Goal: Information Seeking & Learning: Check status

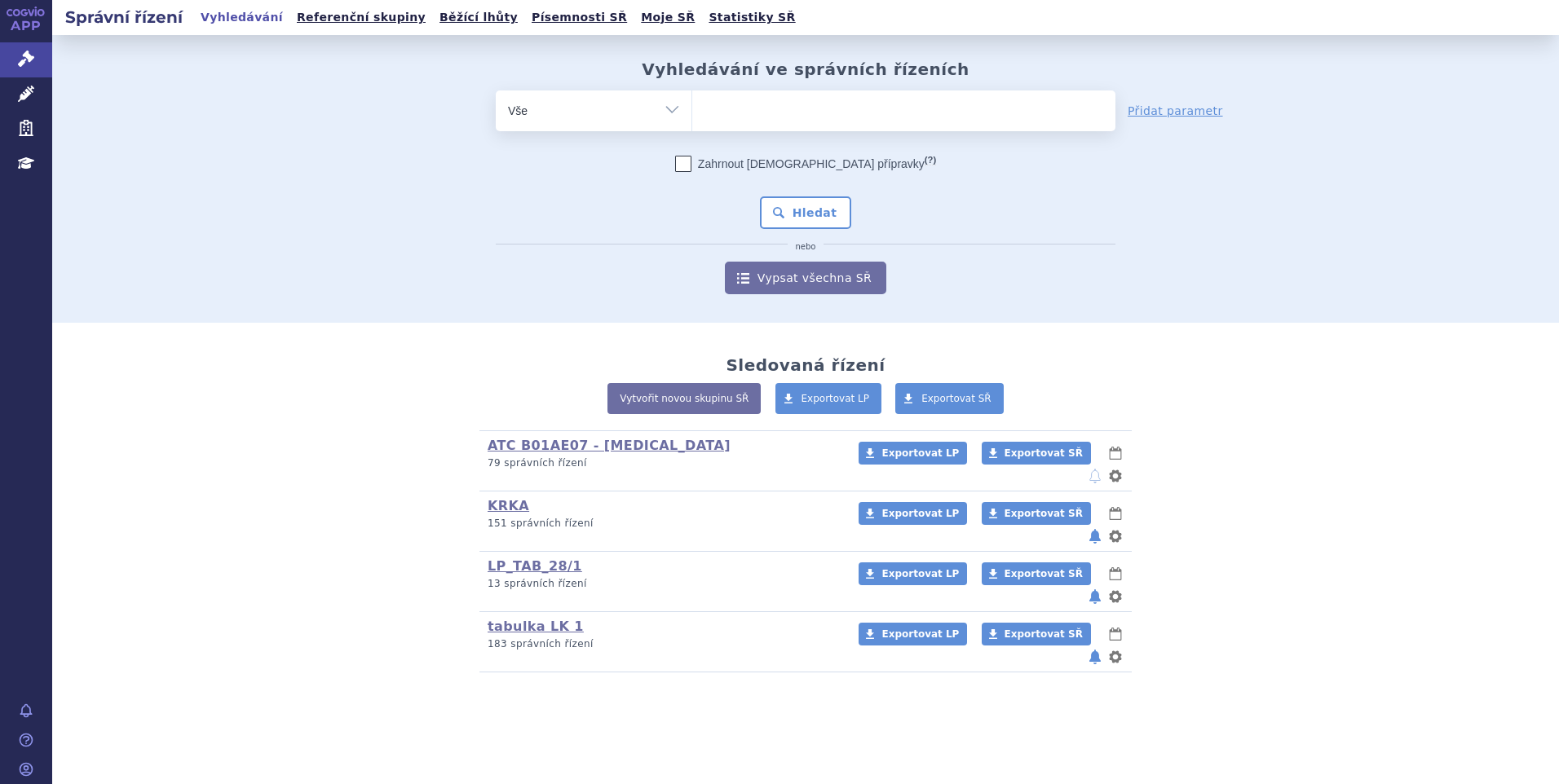
click at [764, 117] on ul at bounding box center [904, 107] width 423 height 34
click at [692, 117] on select at bounding box center [691, 109] width 1 height 40
paste input "SUKLS251154/2024"
type input "SUKLS251154/2024"
select select "SUKLS251154/2024"
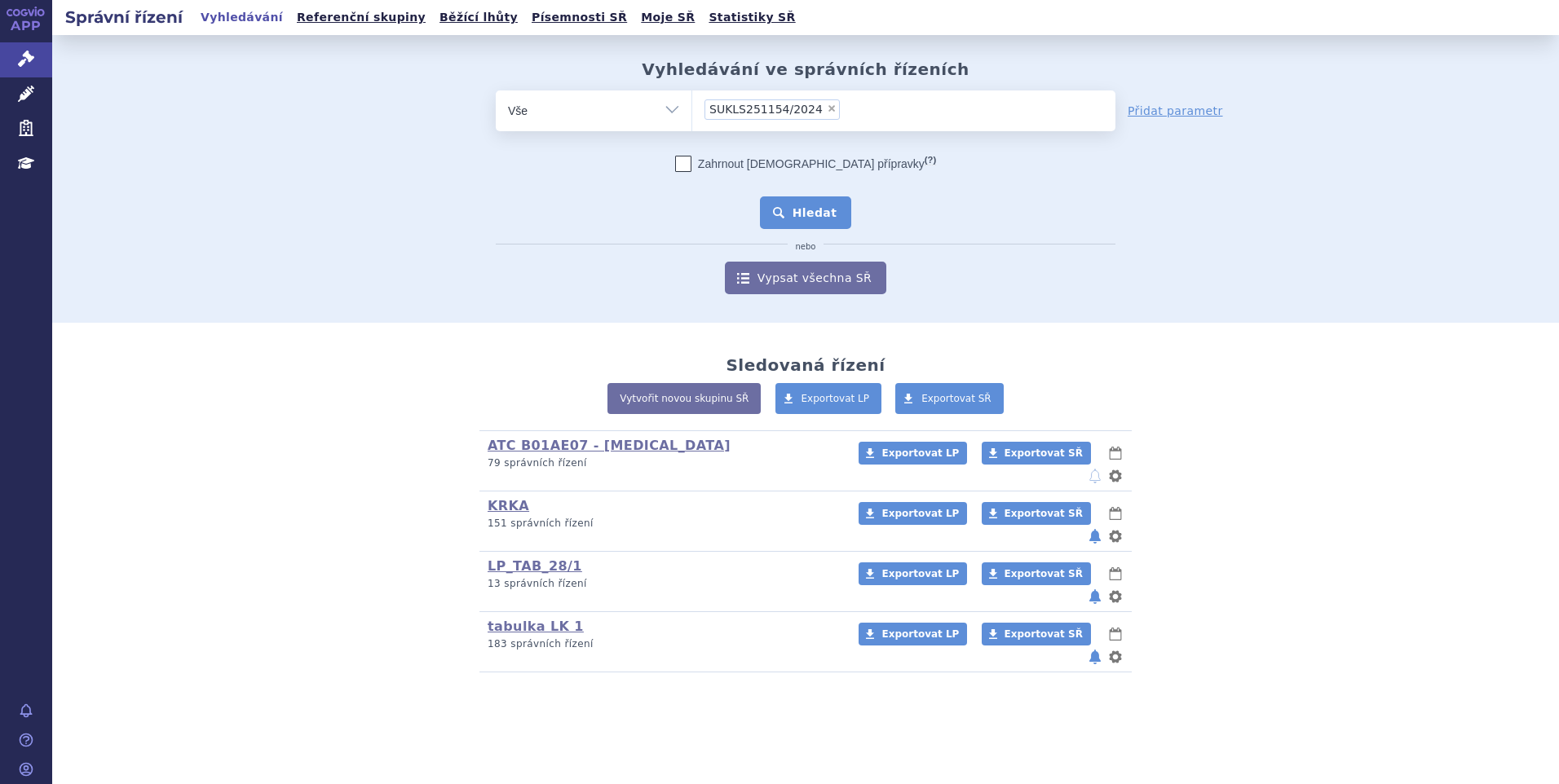
click at [785, 211] on button "Hledat" at bounding box center [806, 212] width 92 height 33
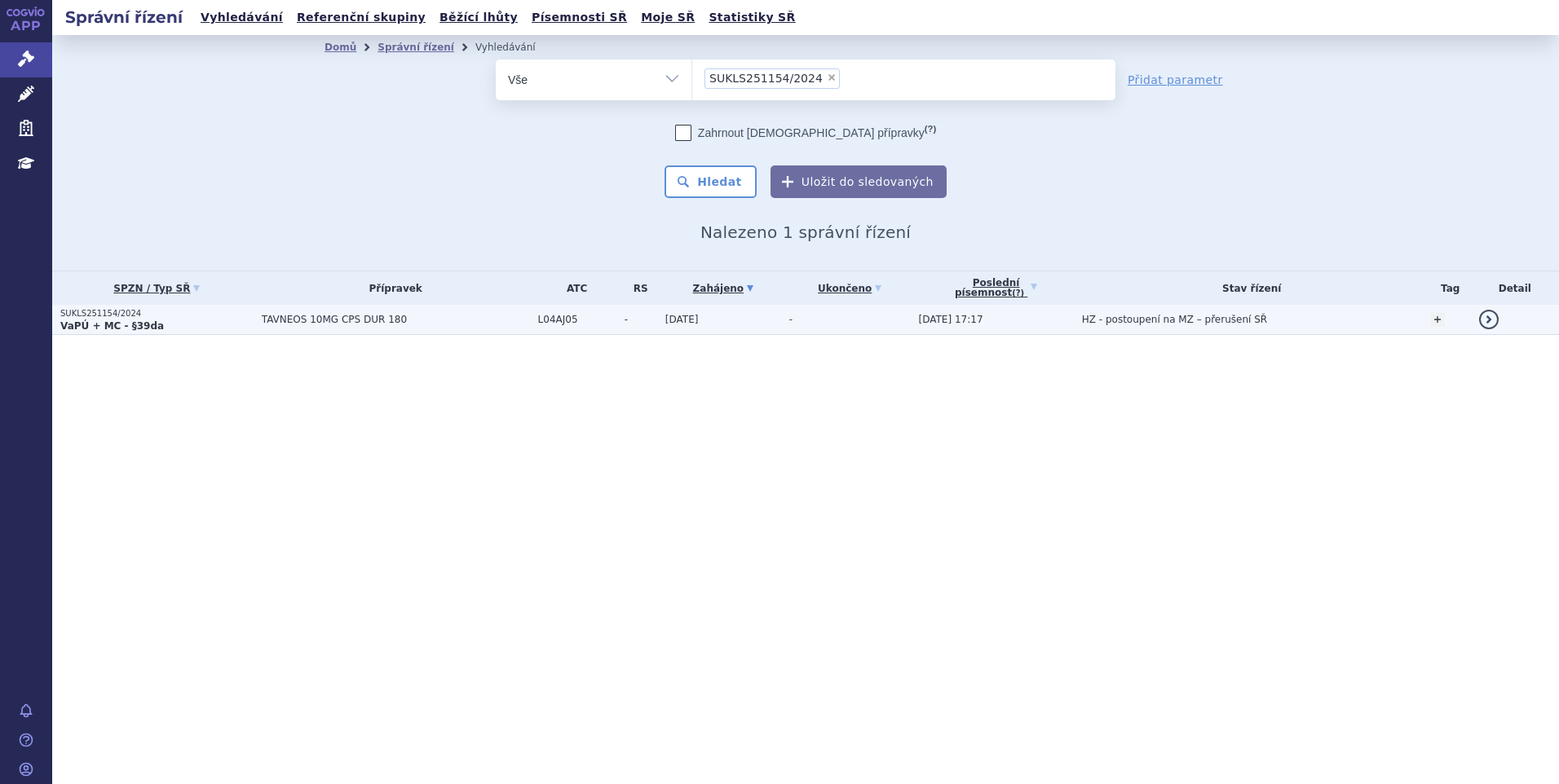
click at [321, 316] on span "TAVNEOS 10MG CPS DUR 180" at bounding box center [395, 320] width 268 height 11
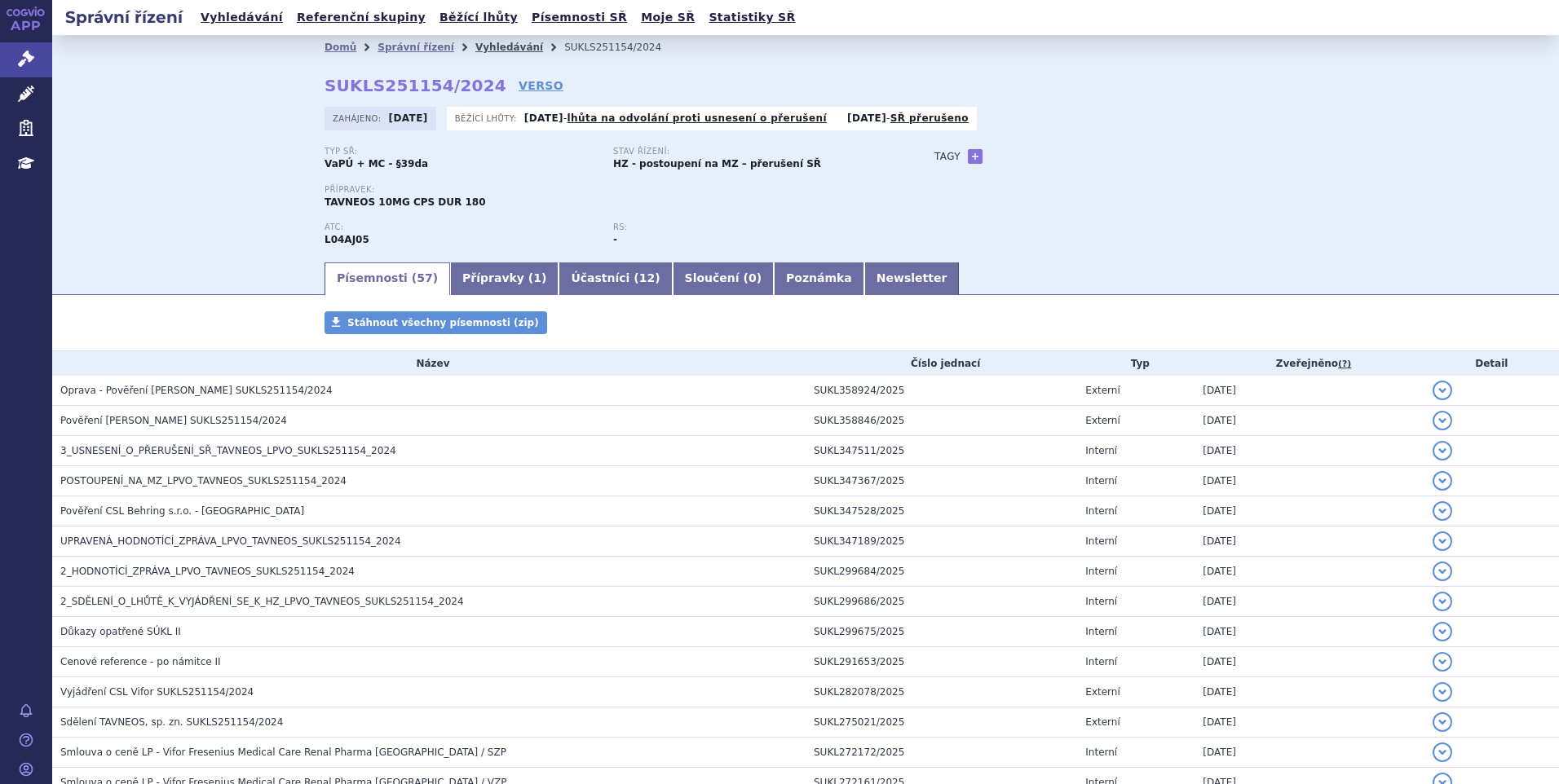
click at [478, 45] on link "Vyhledávání" at bounding box center [510, 47] width 68 height 11
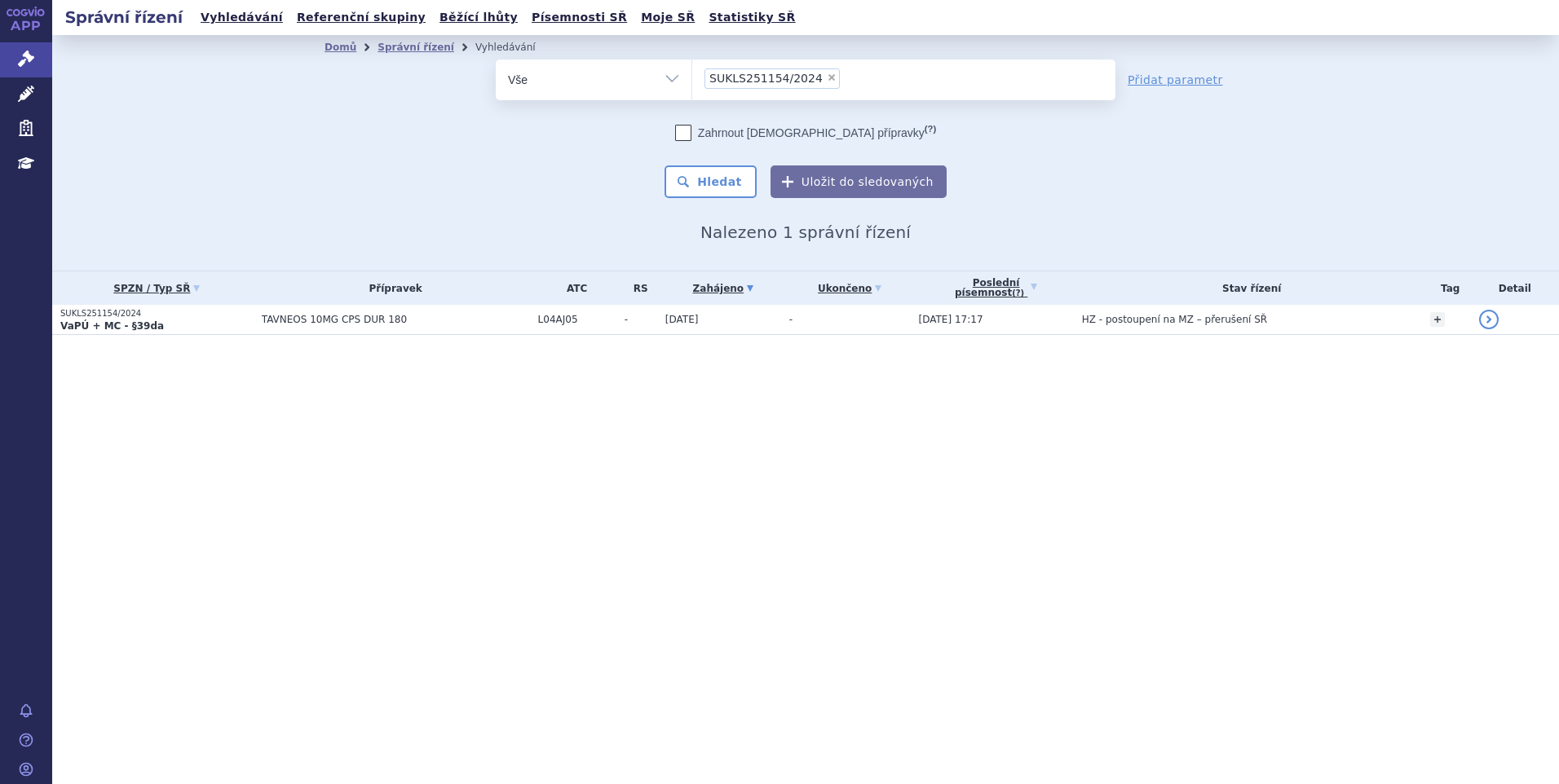
drag, startPoint x: 622, startPoint y: 135, endPoint x: 672, endPoint y: 124, distance: 51.2
click at [622, 136] on div "Zahrnout bratrské přípravky (?)" at bounding box center [805, 133] width 620 height 16
click at [827, 79] on span "×" at bounding box center [831, 77] width 9 height 9
click at [692, 79] on select "SUKLS251154/2024" at bounding box center [691, 78] width 1 height 40
select select
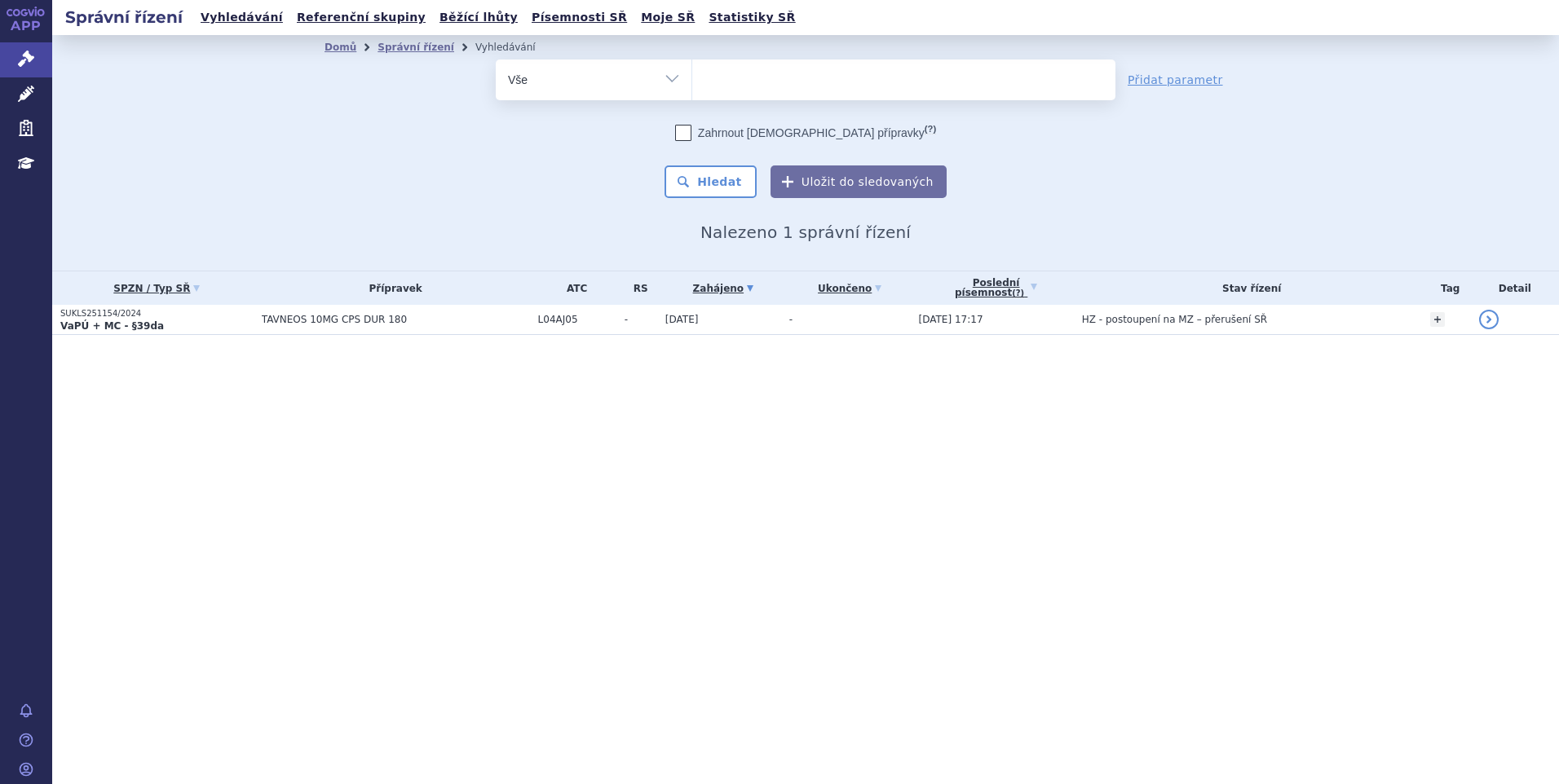
type input "SUKLS52631/2024"
select select "SUKLS52631/2024"
click at [738, 175] on button "Hledat" at bounding box center [711, 181] width 92 height 33
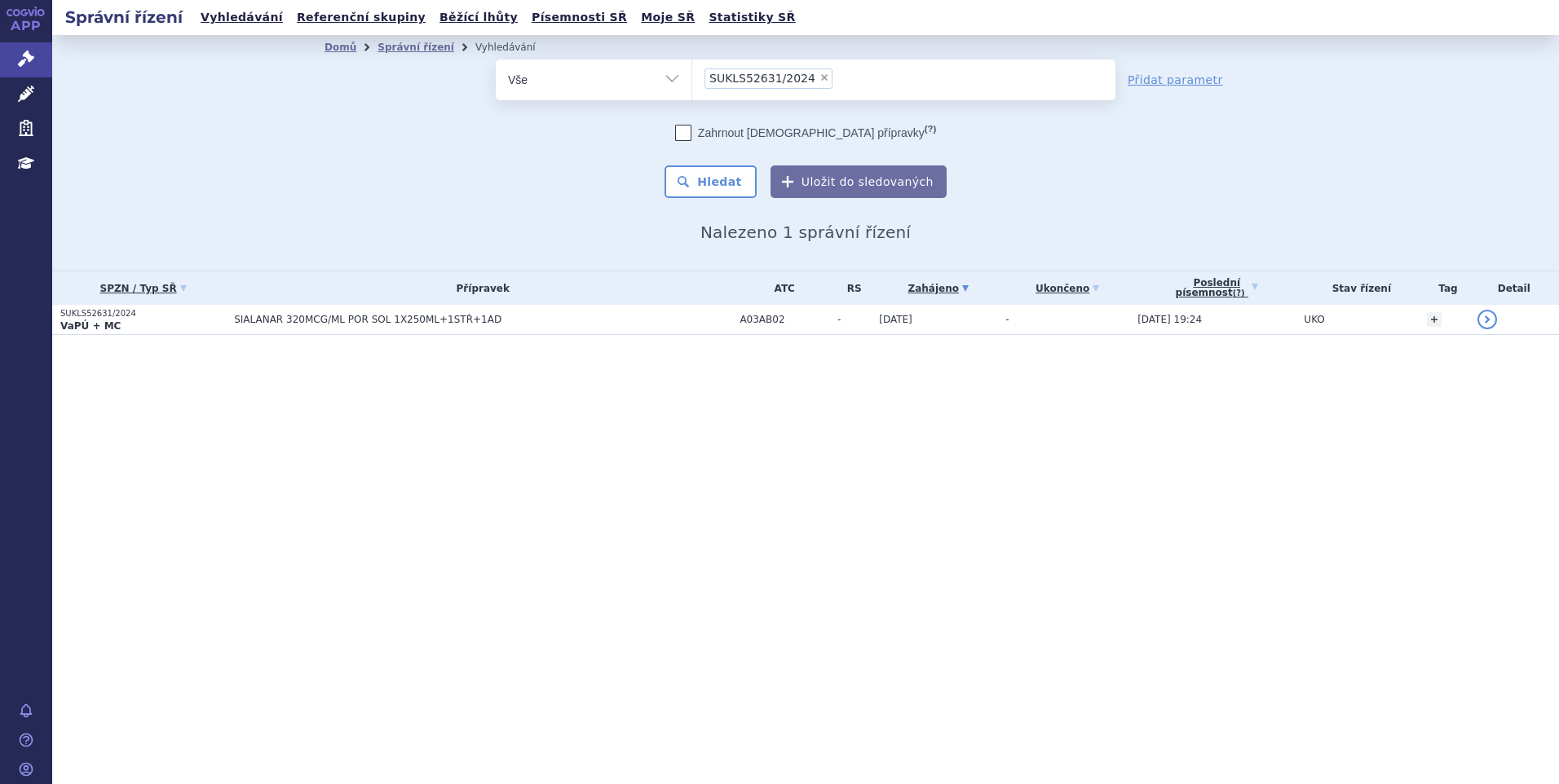
click at [481, 317] on span "SIALANAR 320MCG/ML POR SOL 1X250ML+1STŘ+1AD" at bounding box center [438, 320] width 408 height 11
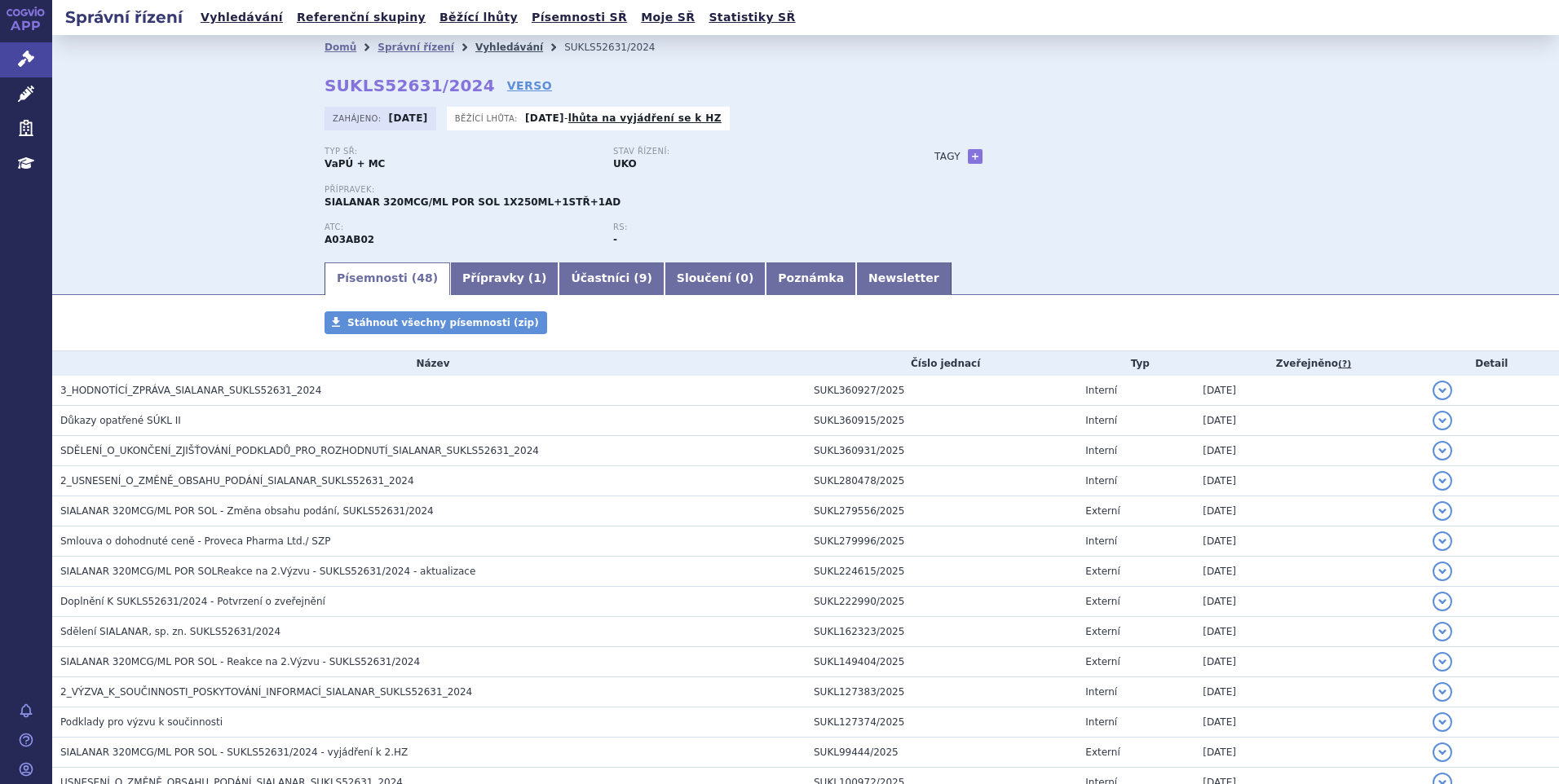
click at [476, 46] on link "Vyhledávání" at bounding box center [510, 47] width 68 height 11
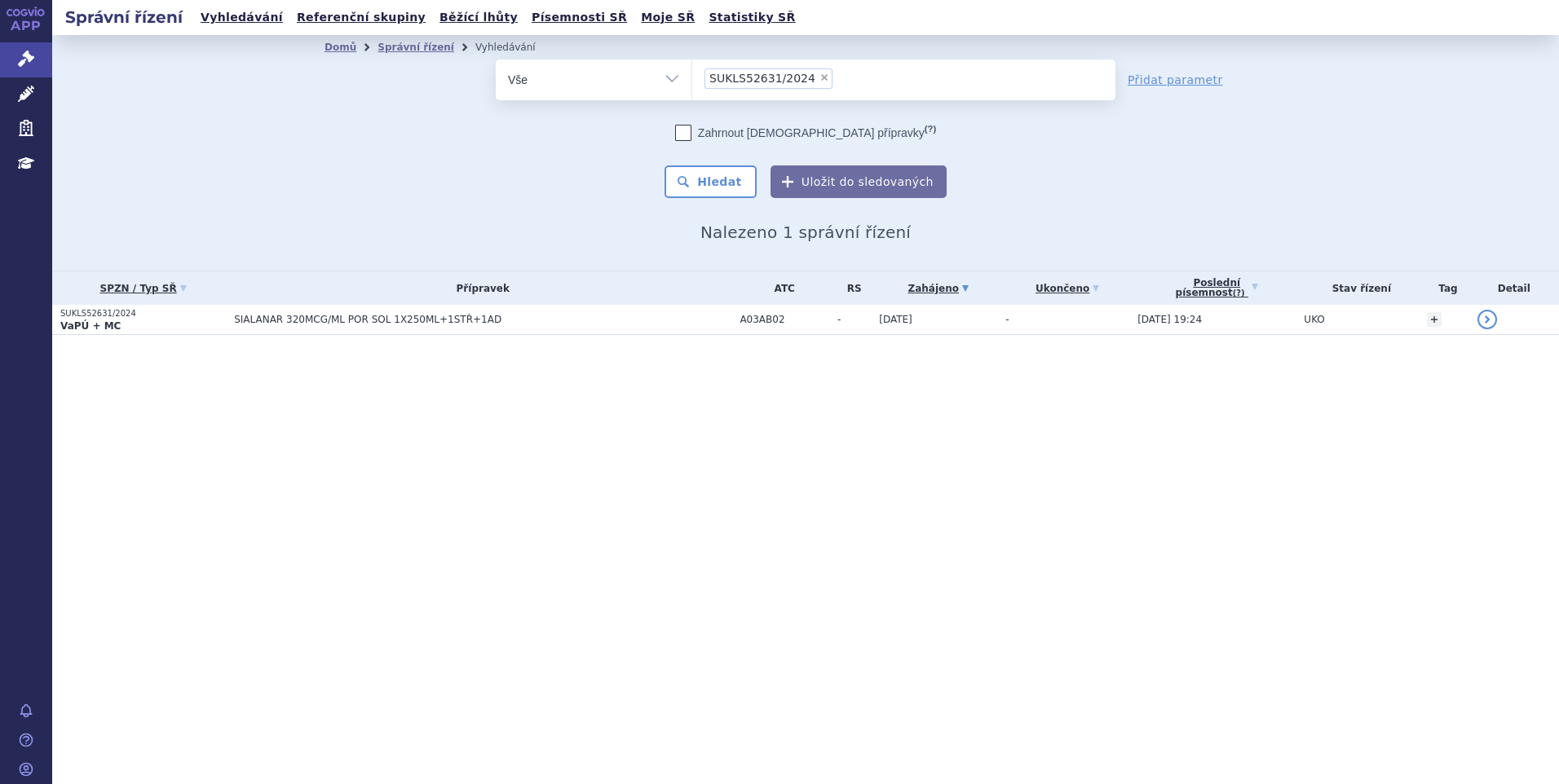
click at [820, 76] on span "×" at bounding box center [825, 77] width 9 height 9
click at [692, 76] on select "SUKLS52631/2024" at bounding box center [691, 78] width 1 height 40
select select
type input "SUKLS273924/2024"
select select "SUKLS273924/2024"
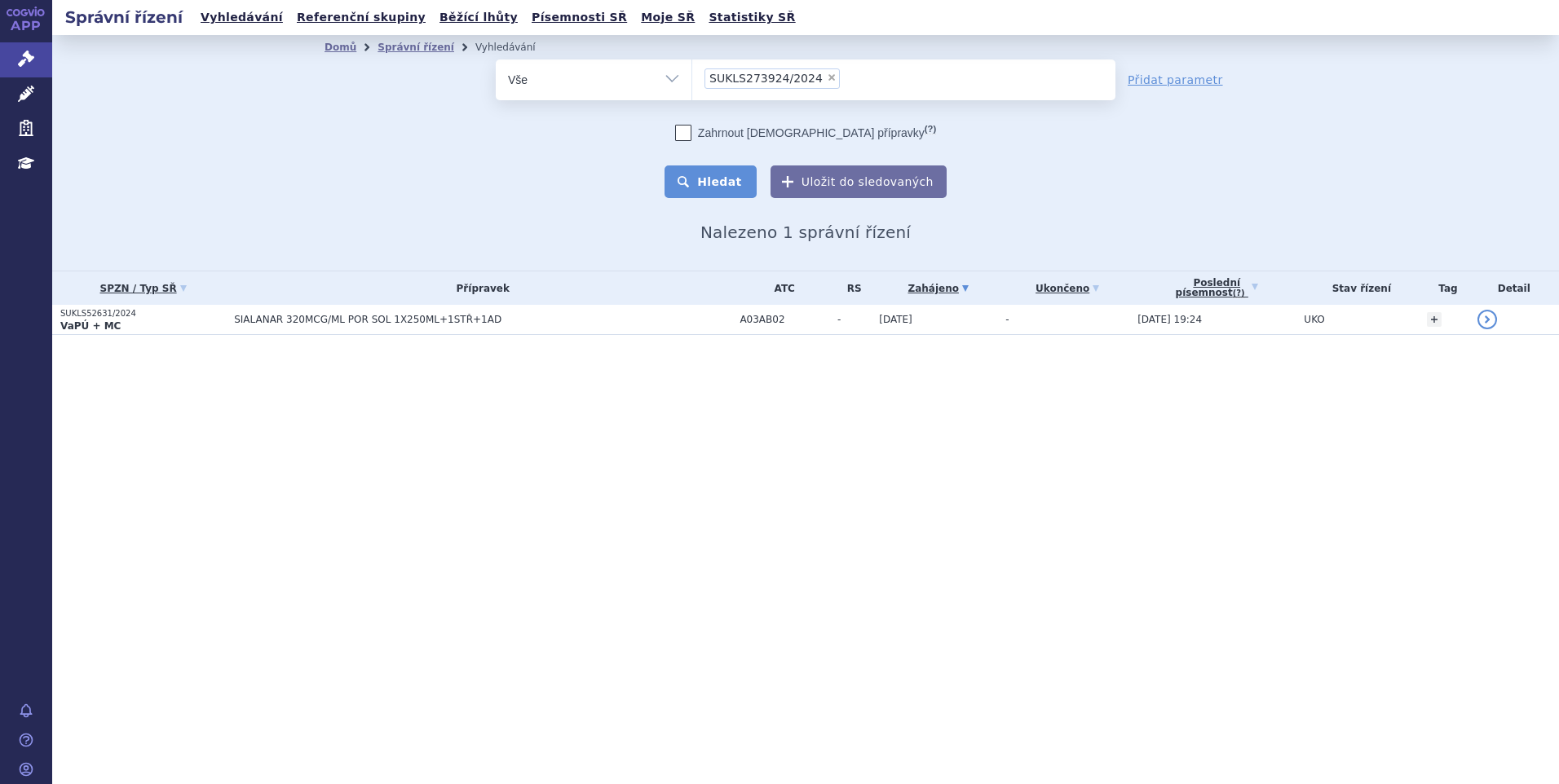
click at [735, 181] on button "Hledat" at bounding box center [711, 181] width 92 height 33
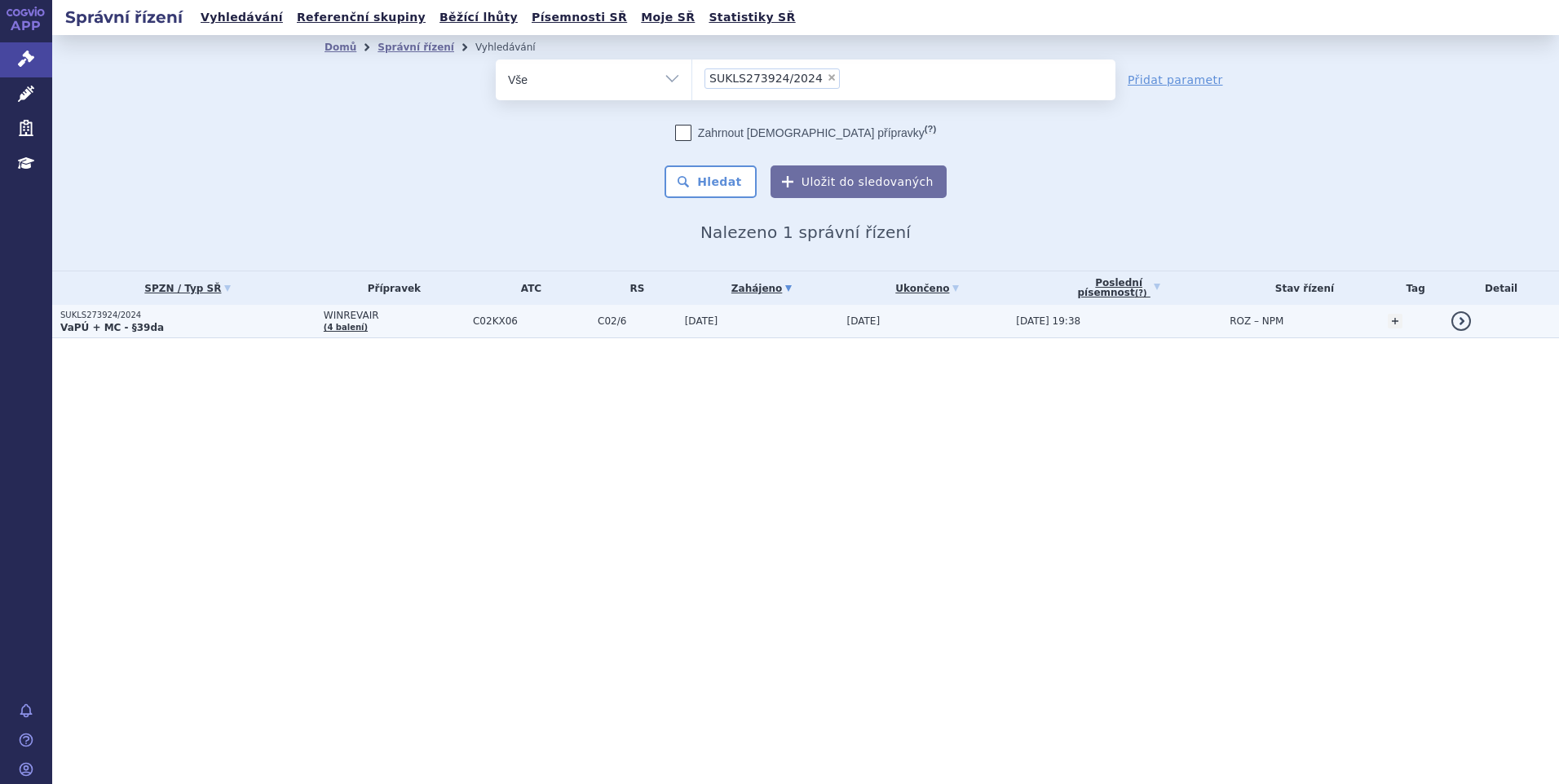
click at [376, 314] on span "WINREVAIR" at bounding box center [394, 316] width 141 height 11
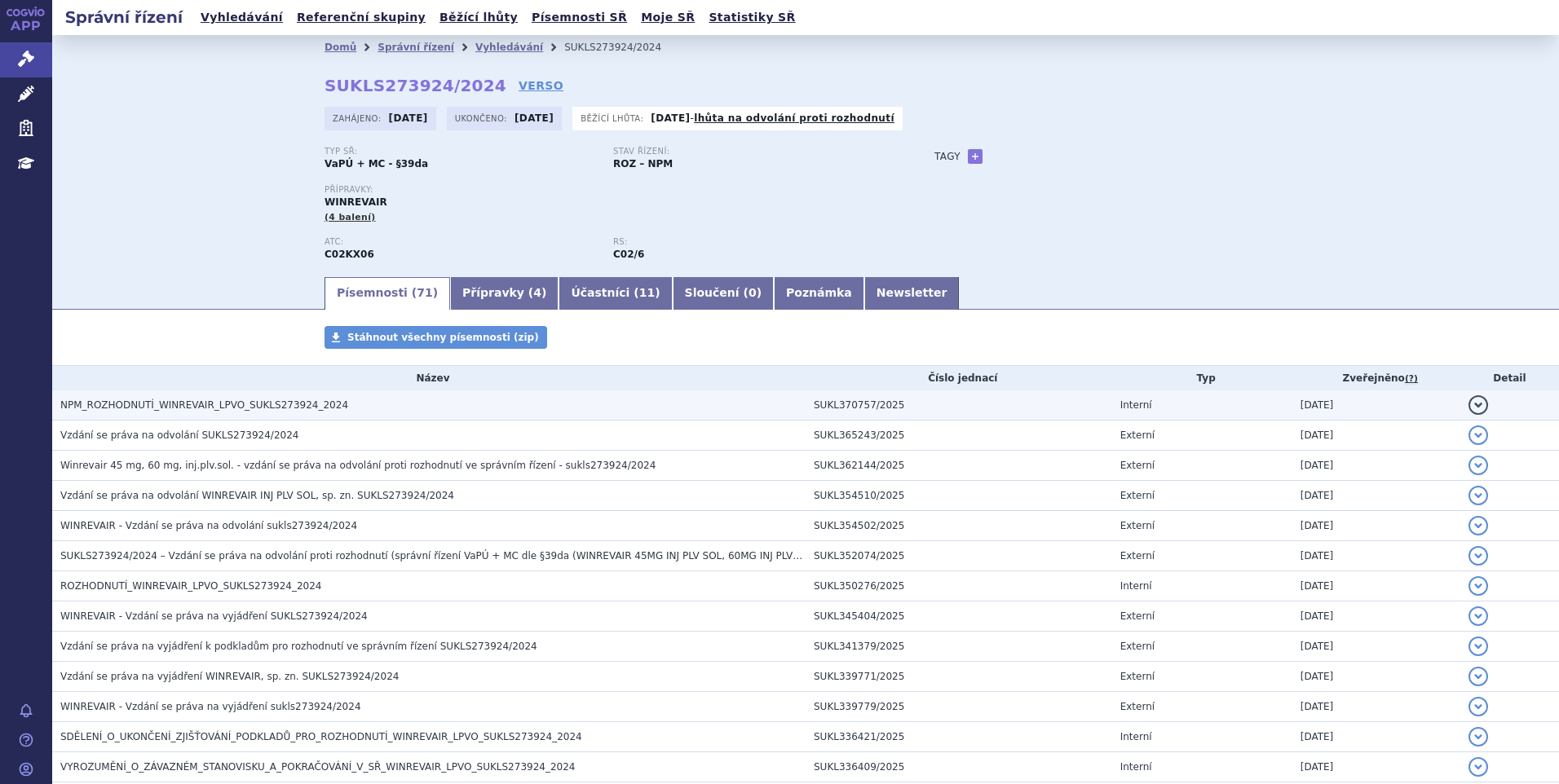
click at [185, 407] on span "NPM_ROZHODNUTÍ_WINREVAIR_LPVO_SUKLS273924_2024" at bounding box center [204, 405] width 288 height 11
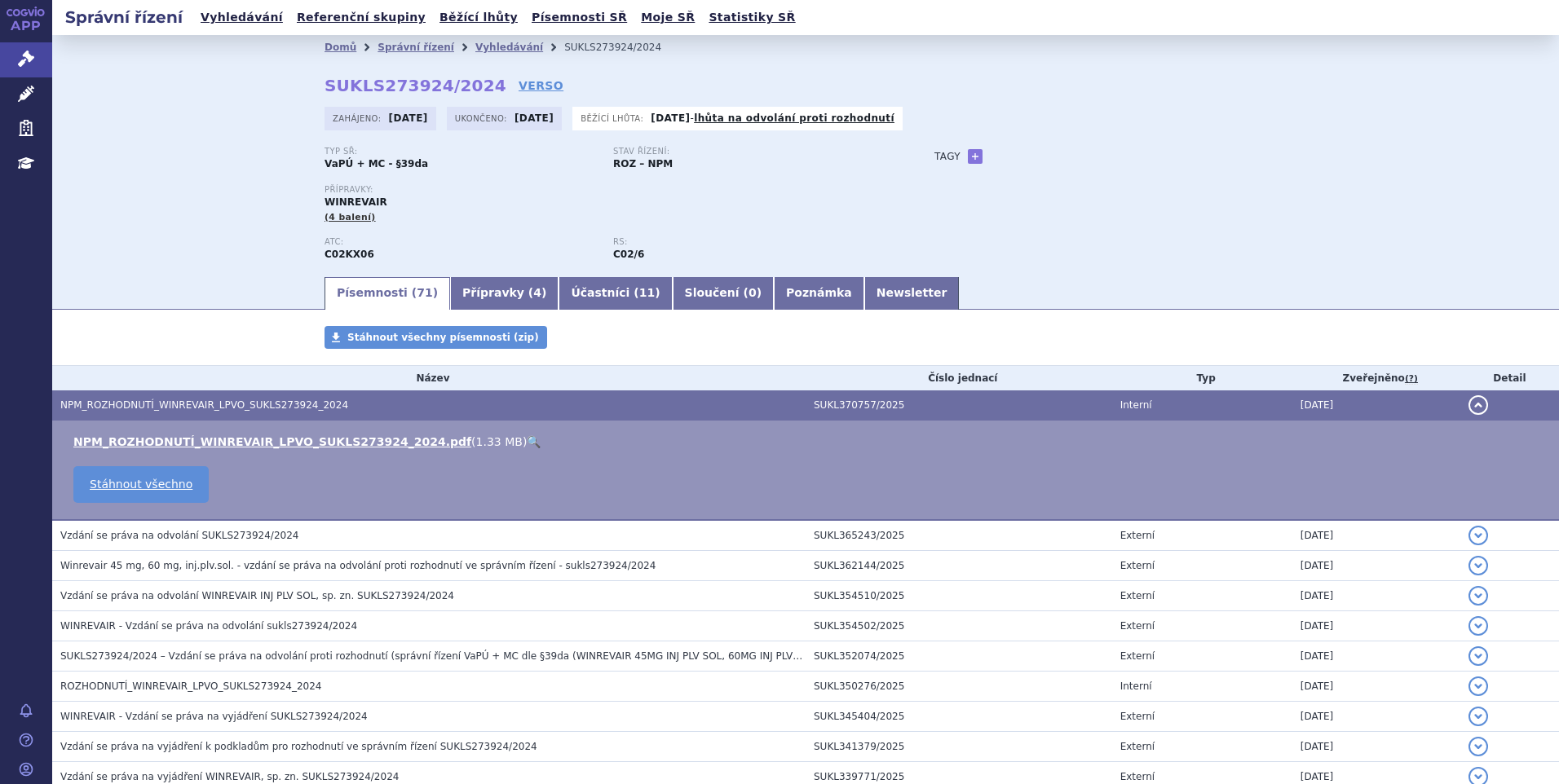
click at [527, 440] on link "🔍" at bounding box center [533, 442] width 14 height 13
click at [1469, 409] on button "detail" at bounding box center [1478, 405] width 20 height 20
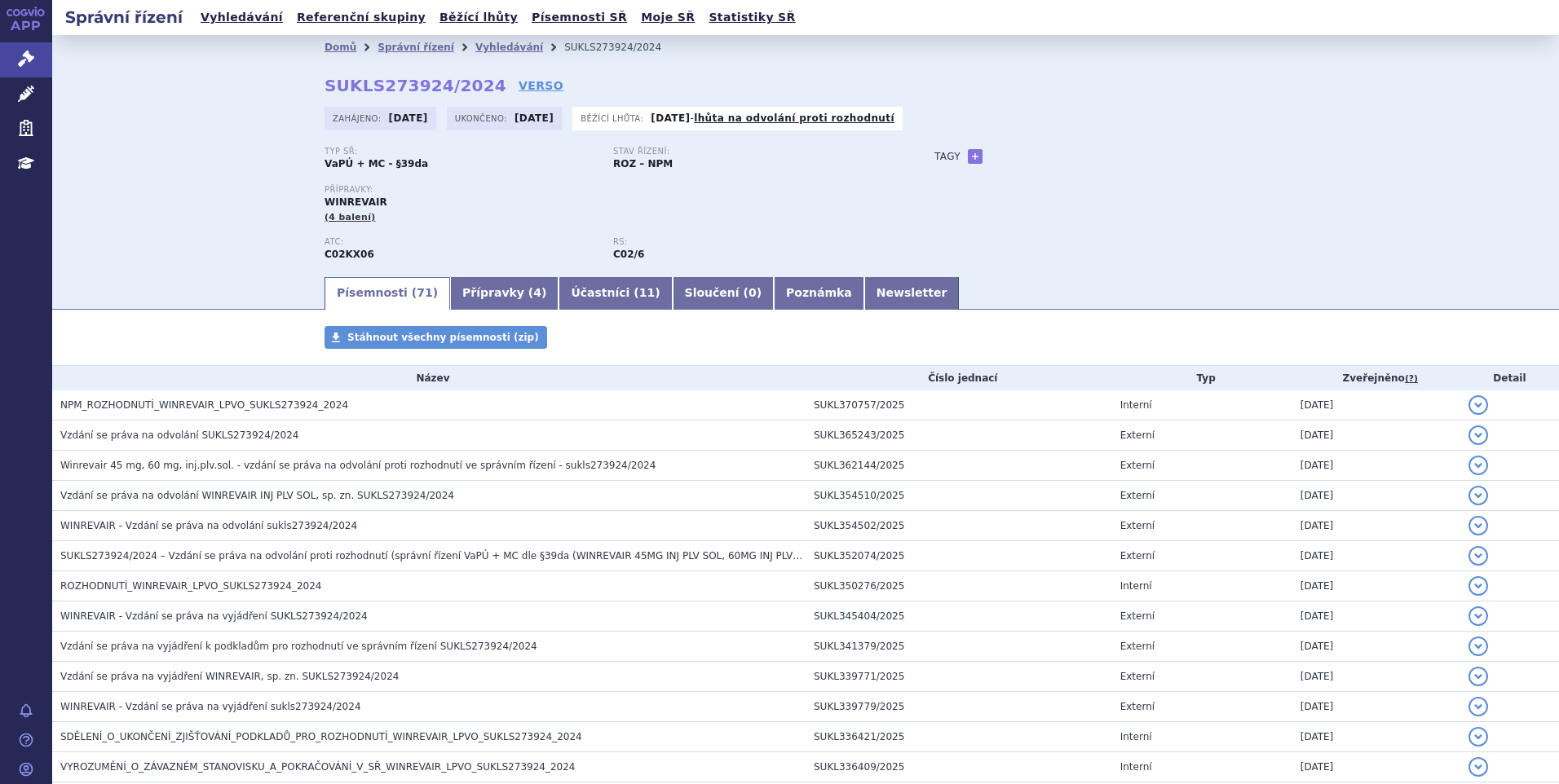
click at [103, 286] on div "Písemnosti ( 71 ) Přípravky ( 4 ) Účastníci ( 11 ) Sloučení ( 0 ) Poznámka News…" at bounding box center [806, 291] width 1507 height 35
drag, startPoint x: 941, startPoint y: 223, endPoint x: 839, endPoint y: 241, distance: 103.6
click at [938, 221] on div "Typ SŘ: VaPÚ + MC - §39da Stav řízení: ROZ – NPM Přípravky: WINREVAIR (4 balení…" at bounding box center [805, 211] width 962 height 128
click at [476, 47] on link "Vyhledávání" at bounding box center [510, 47] width 68 height 11
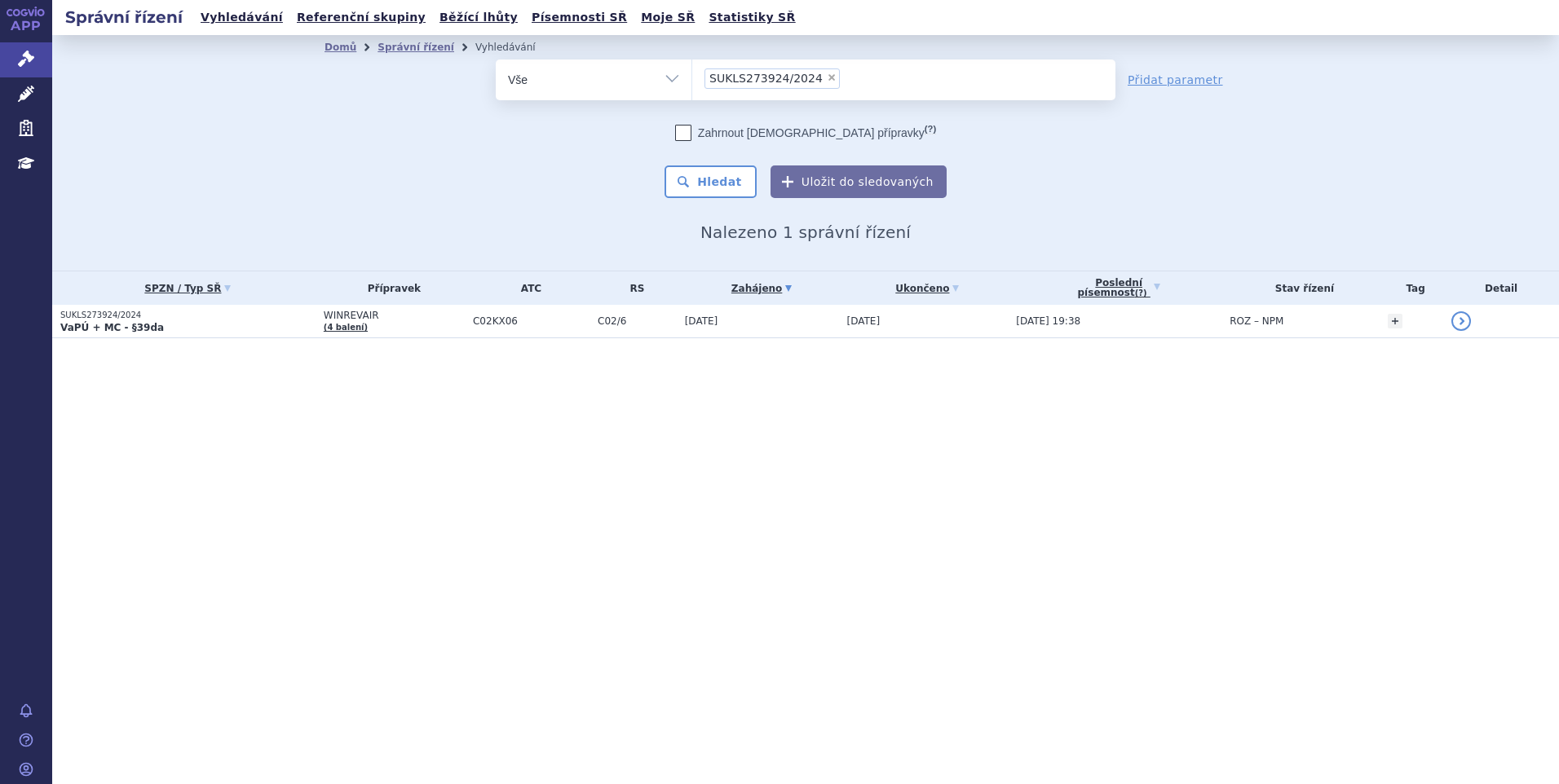
click at [827, 75] on span "×" at bounding box center [831, 77] width 9 height 9
click at [692, 75] on select "SUKLS273924/2024" at bounding box center [691, 78] width 1 height 40
select select
type input "SUKLS145343/2024"
select select "SUKLS145343/2024"
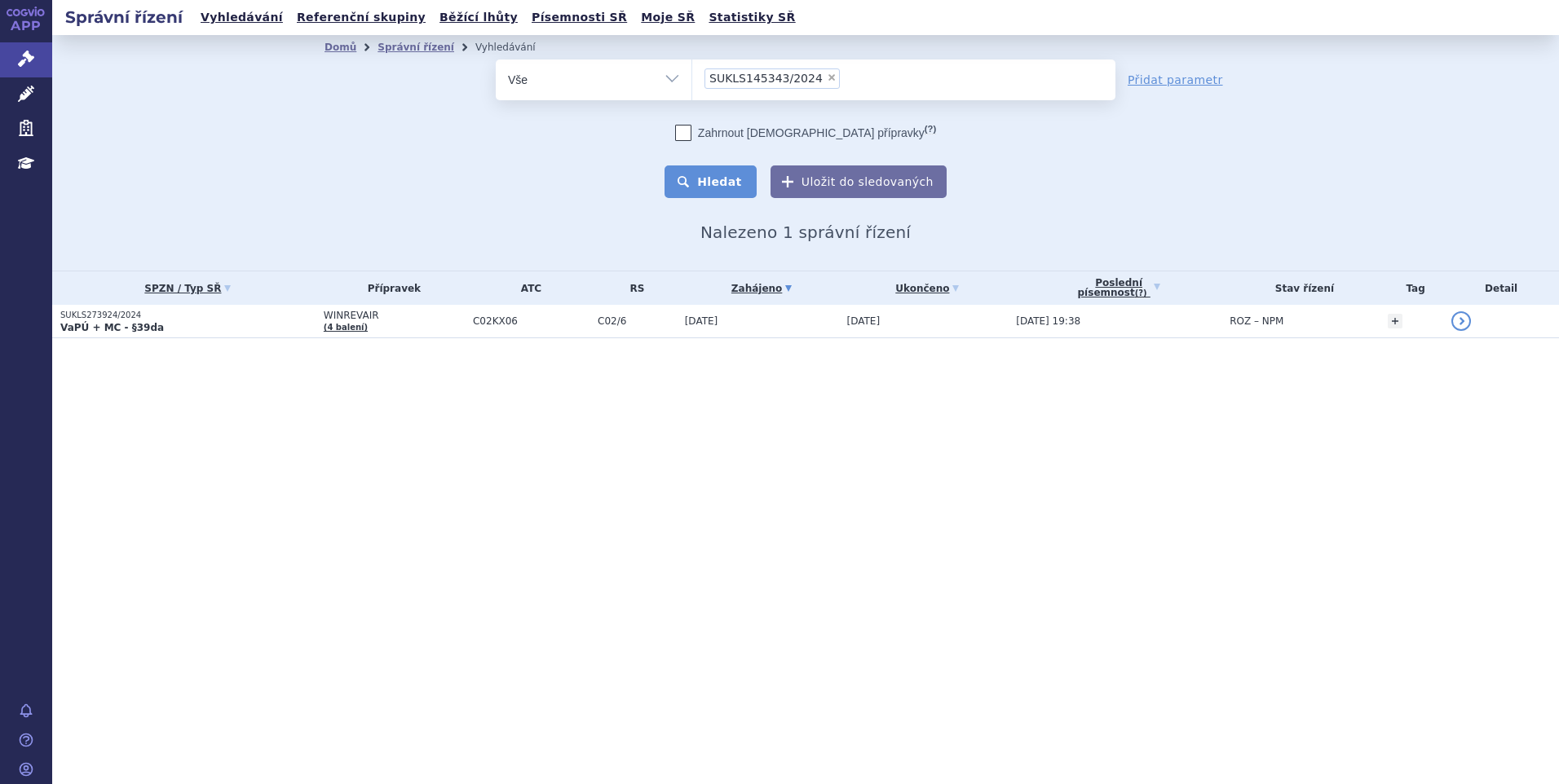
click at [702, 191] on button "Hledat" at bounding box center [711, 181] width 92 height 33
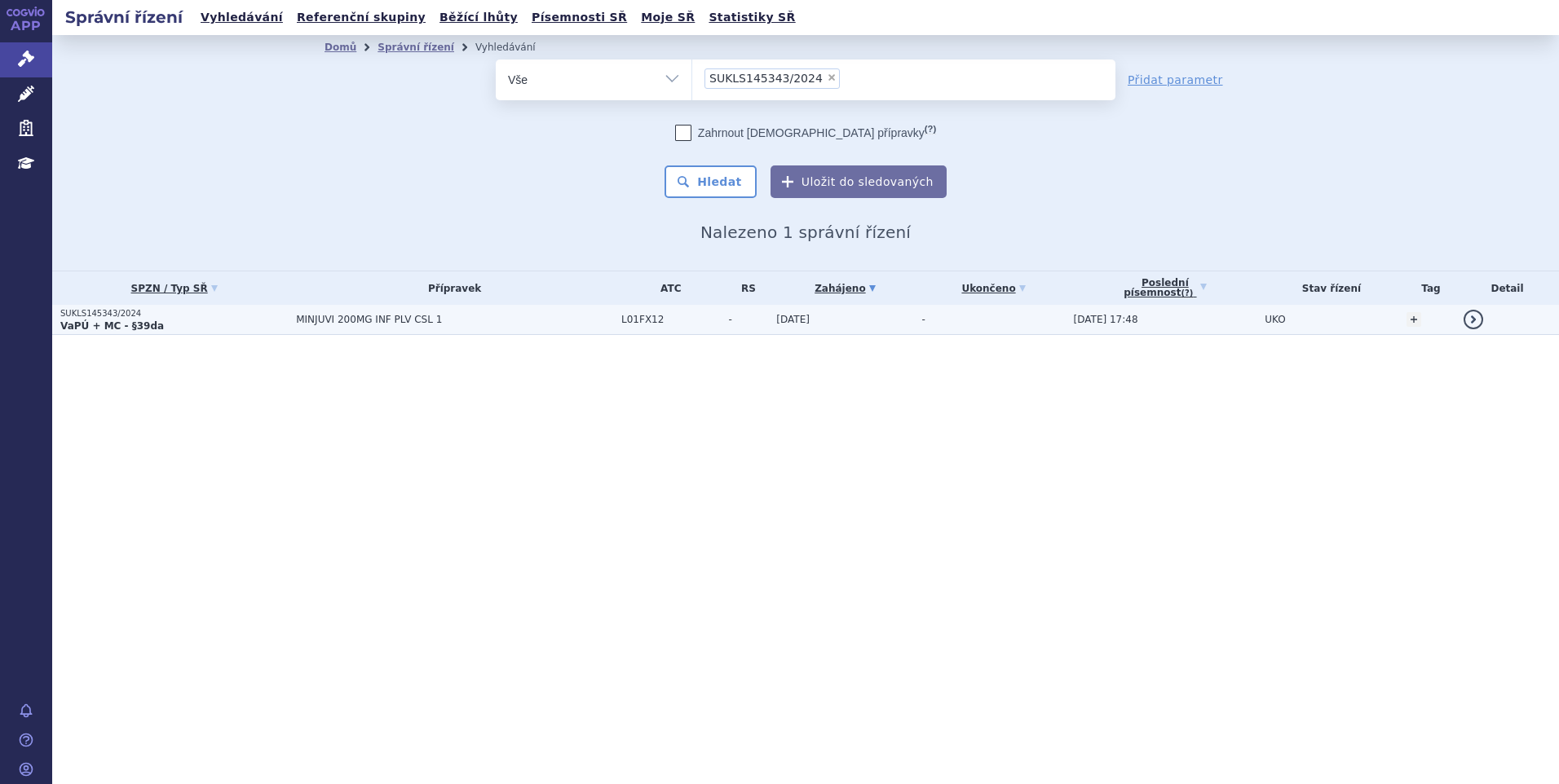
click at [338, 325] on span "MINJUVI 200MG INF PLV CSL 1" at bounding box center [454, 320] width 317 height 11
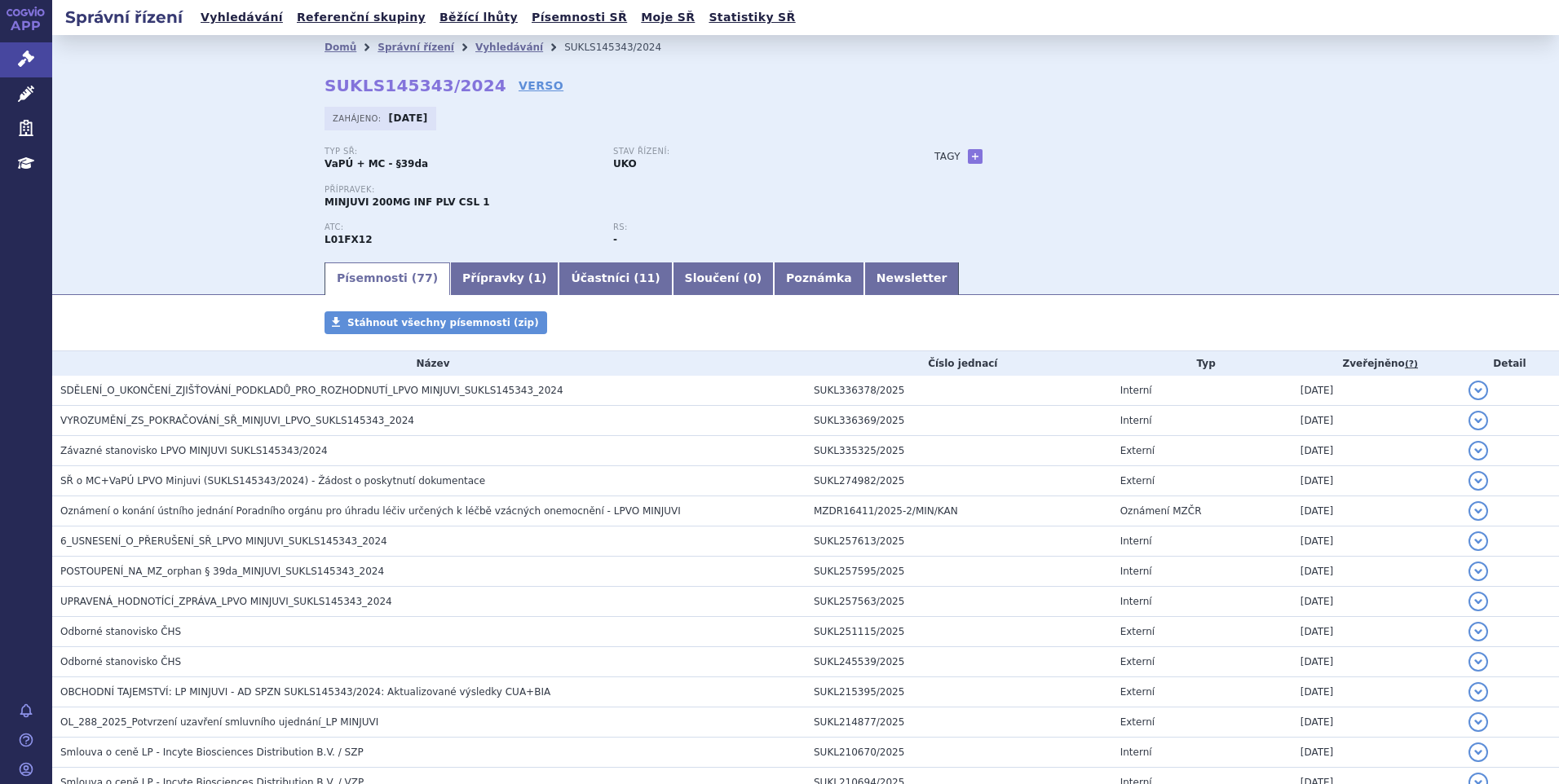
drag, startPoint x: 146, startPoint y: 199, endPoint x: 206, endPoint y: 175, distance: 64.6
click at [146, 199] on div "Domů Správní řízení Vyhledávání SUKLS145343/2024 SUKLS145343/2024 VERSO Zahájen…" at bounding box center [806, 147] width 1507 height 225
click at [494, 48] on link "Vyhledávání" at bounding box center [510, 47] width 68 height 11
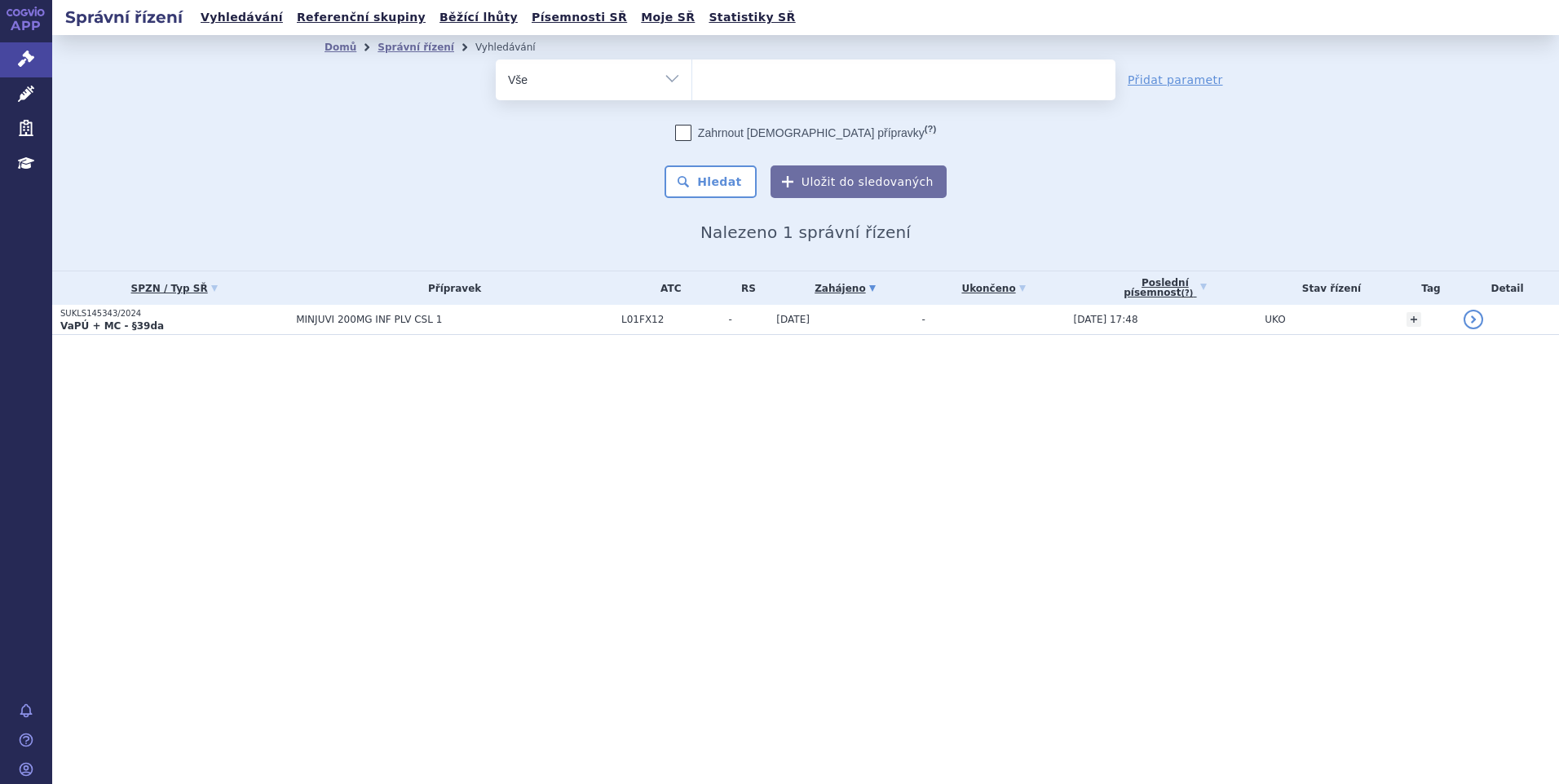
select select
type input "SUKLS295576/2024"
select select "SUKLS295576/2024"
click at [720, 189] on button "Hledat" at bounding box center [711, 181] width 92 height 33
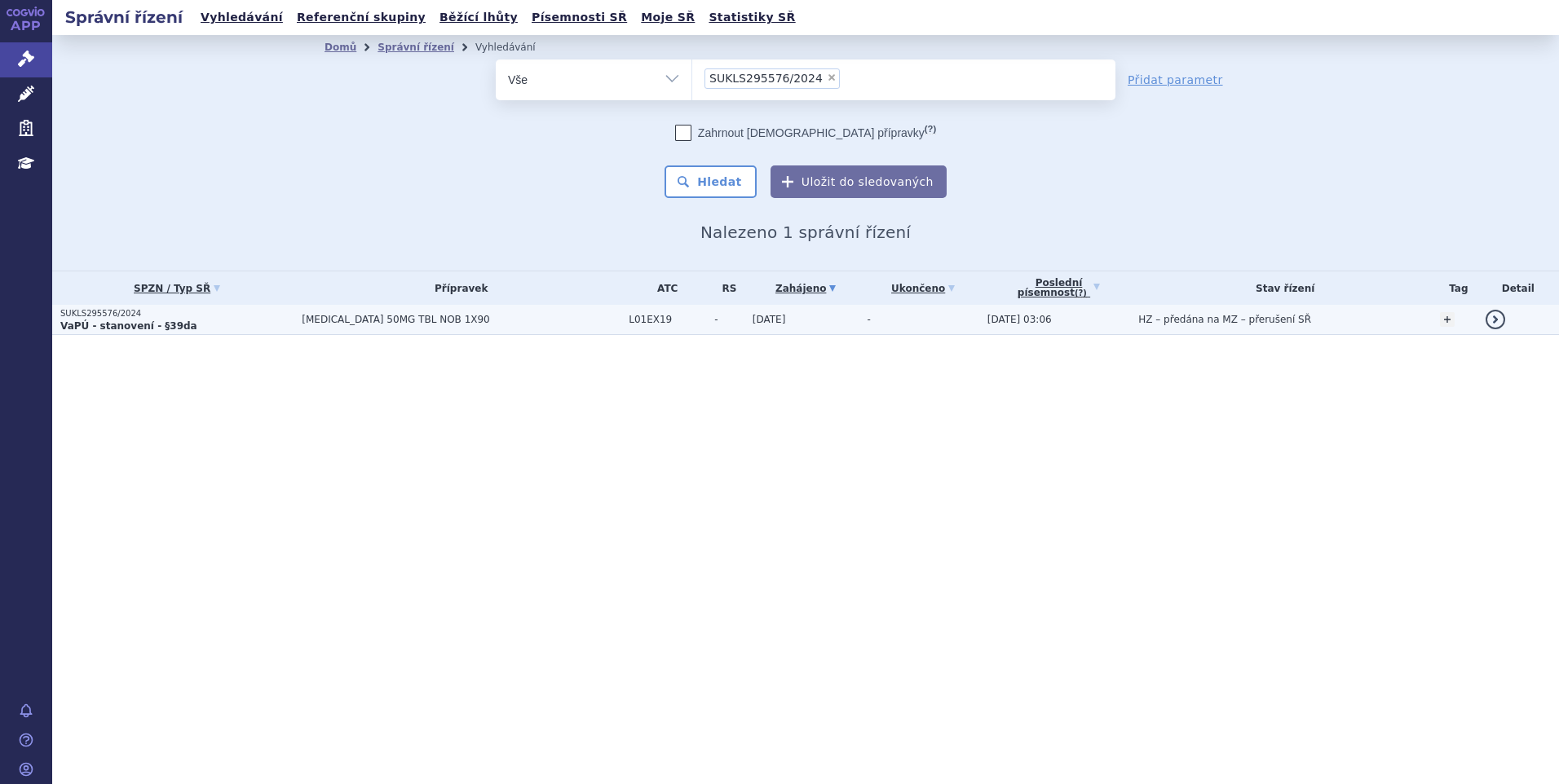
click at [340, 327] on td "[MEDICAL_DATA] 50MG TBL NOB 1X90" at bounding box center [457, 320] width 327 height 30
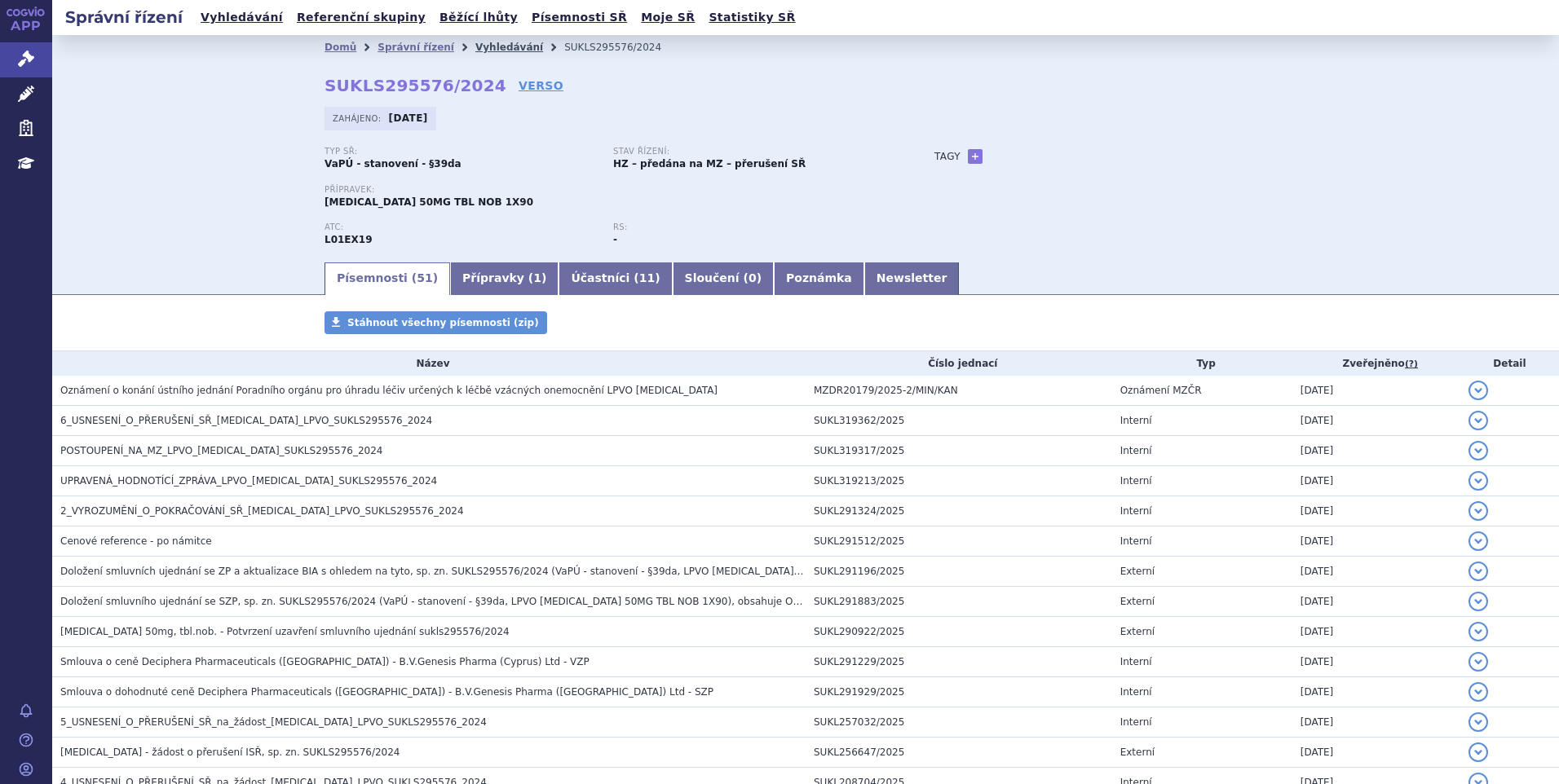
click at [476, 43] on link "Vyhledávání" at bounding box center [510, 47] width 68 height 11
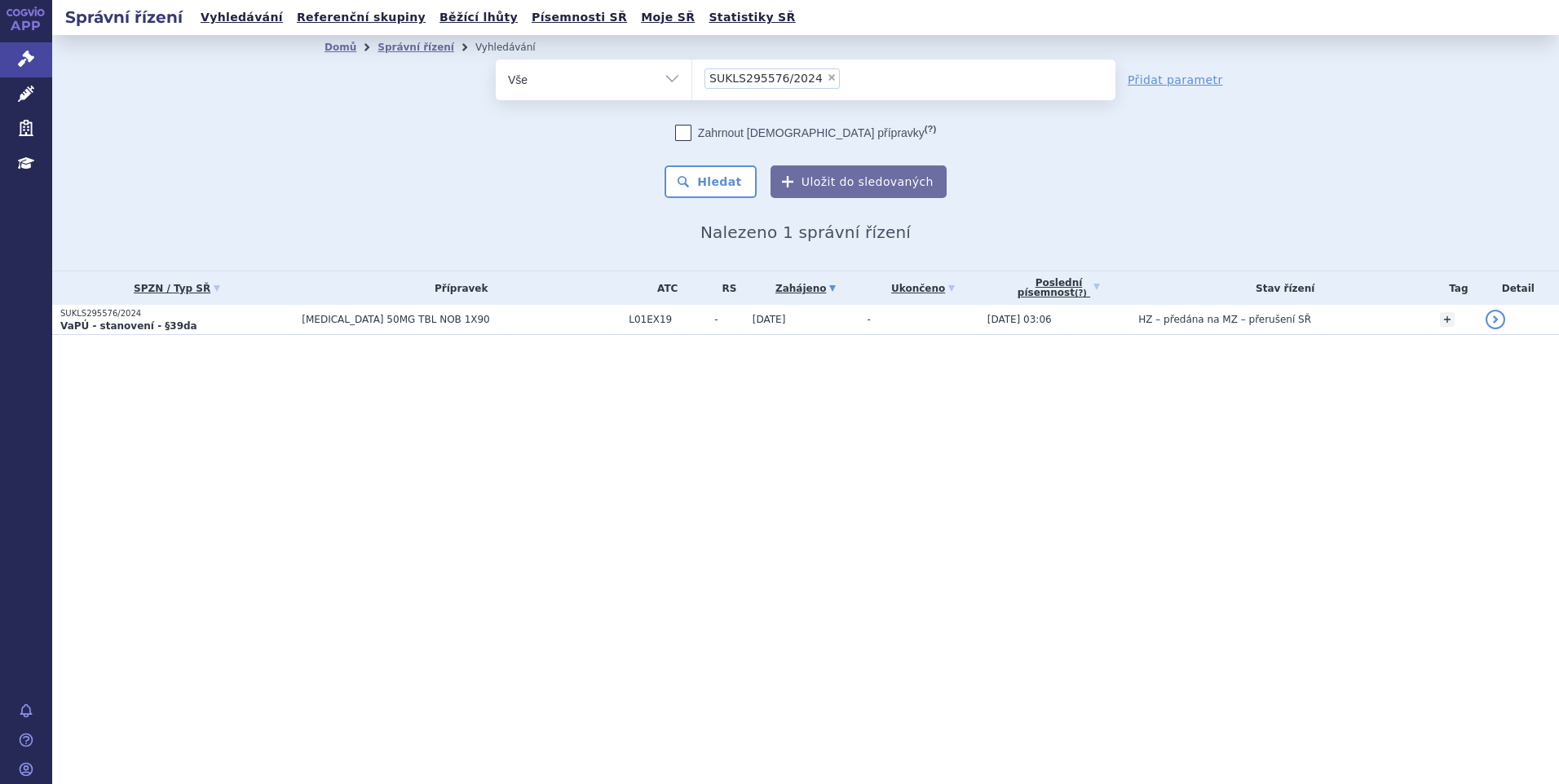
click at [827, 80] on span "×" at bounding box center [831, 77] width 9 height 9
click at [692, 80] on select "SUKLS295576/2024" at bounding box center [691, 78] width 1 height 40
select select
type input "SUKLS35039/2025"
select select "SUKLS35039/2025"
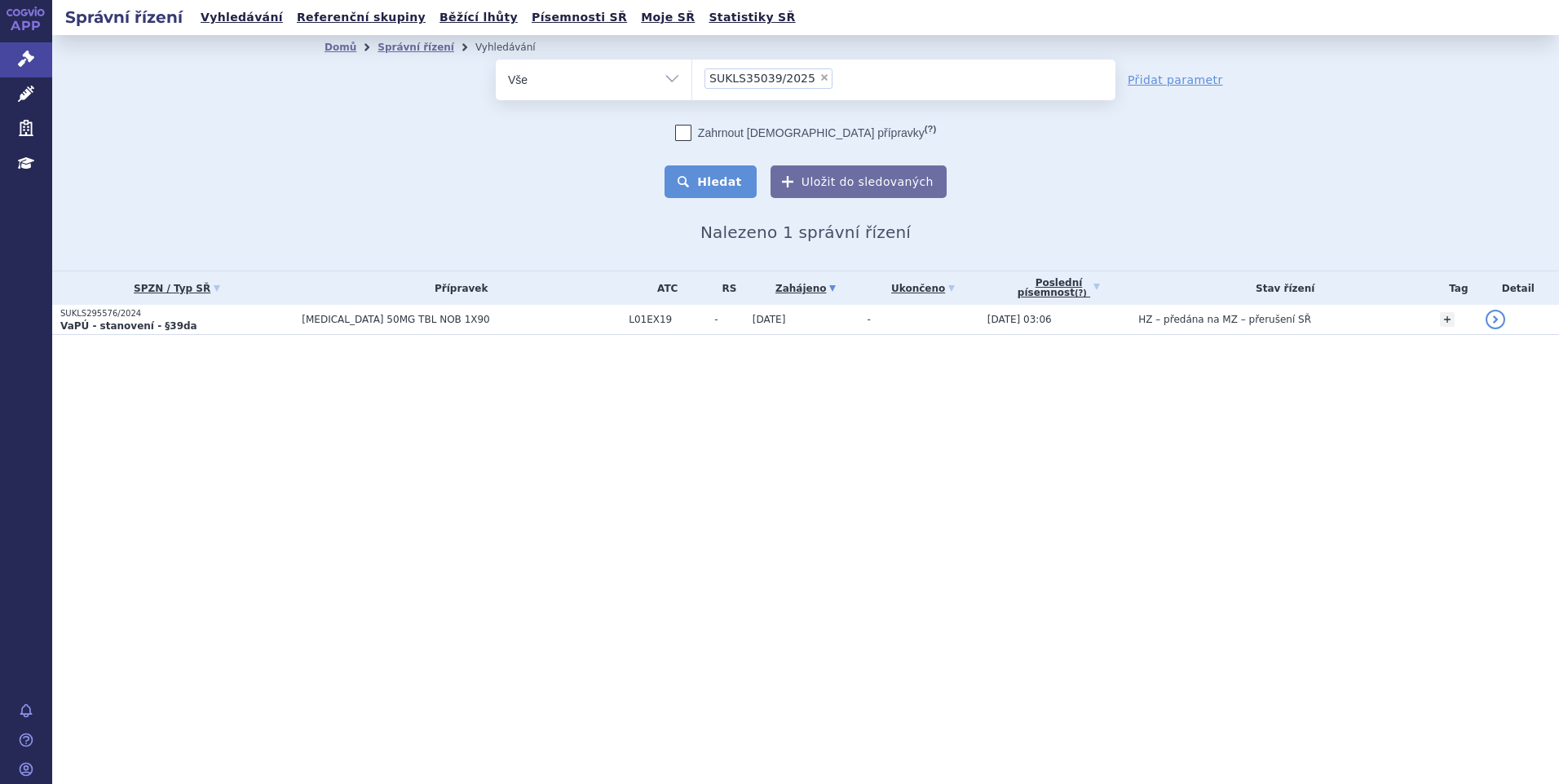
click at [715, 187] on button "Hledat" at bounding box center [711, 181] width 92 height 33
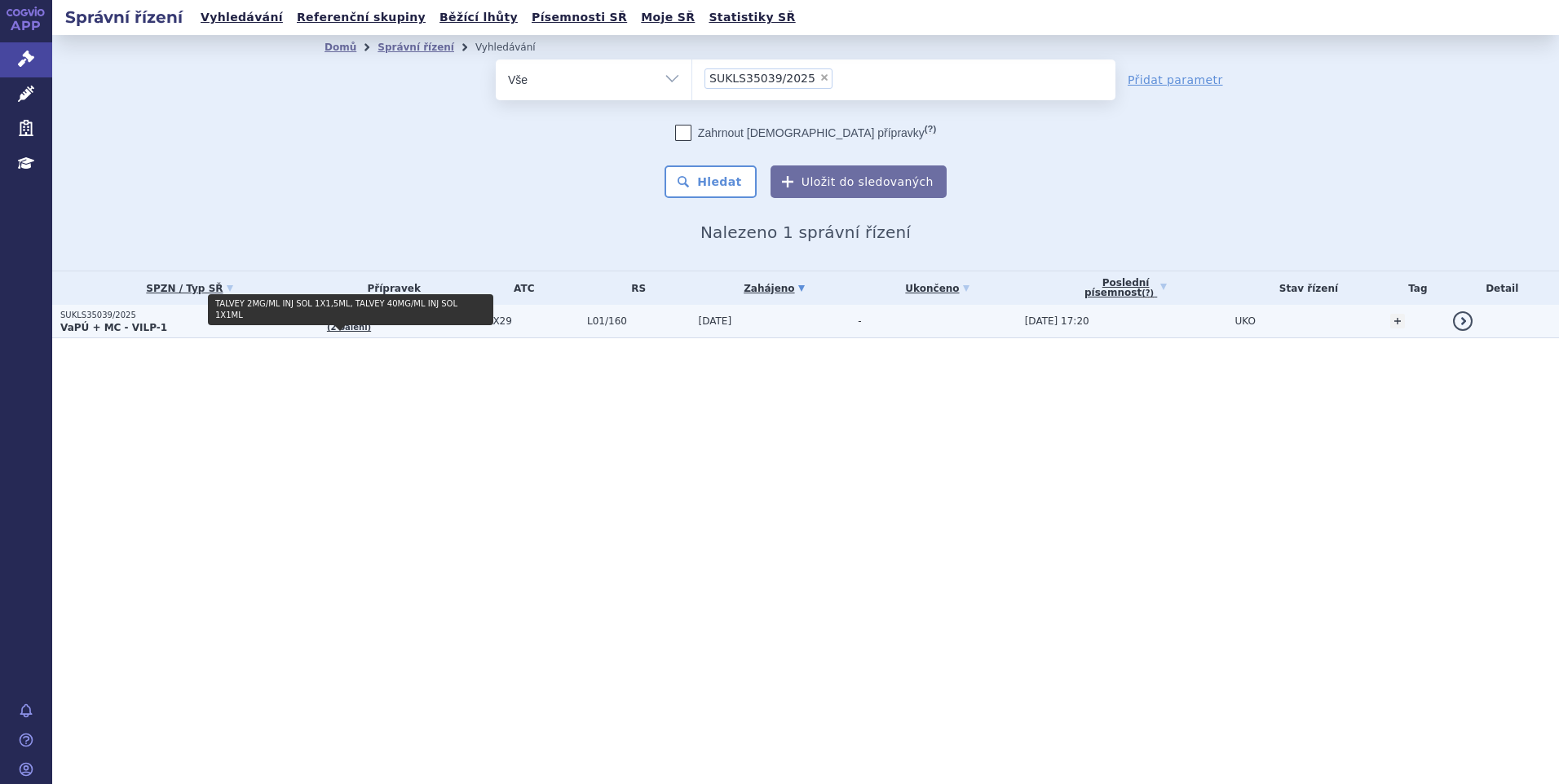
click at [330, 322] on link "(2 balení)" at bounding box center [349, 327] width 44 height 9
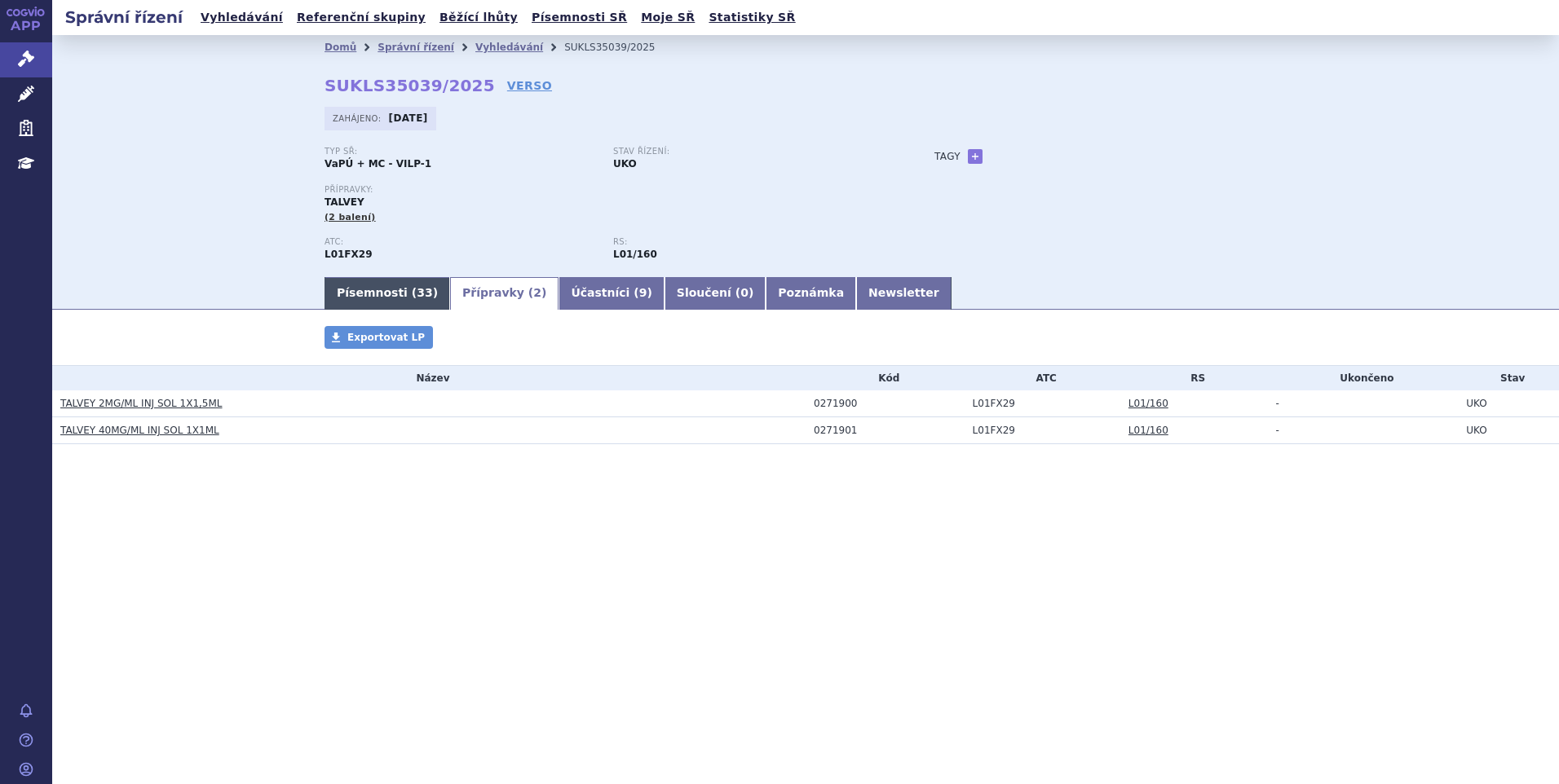
click at [376, 289] on link "Písemnosti ( 33 )" at bounding box center [387, 293] width 126 height 33
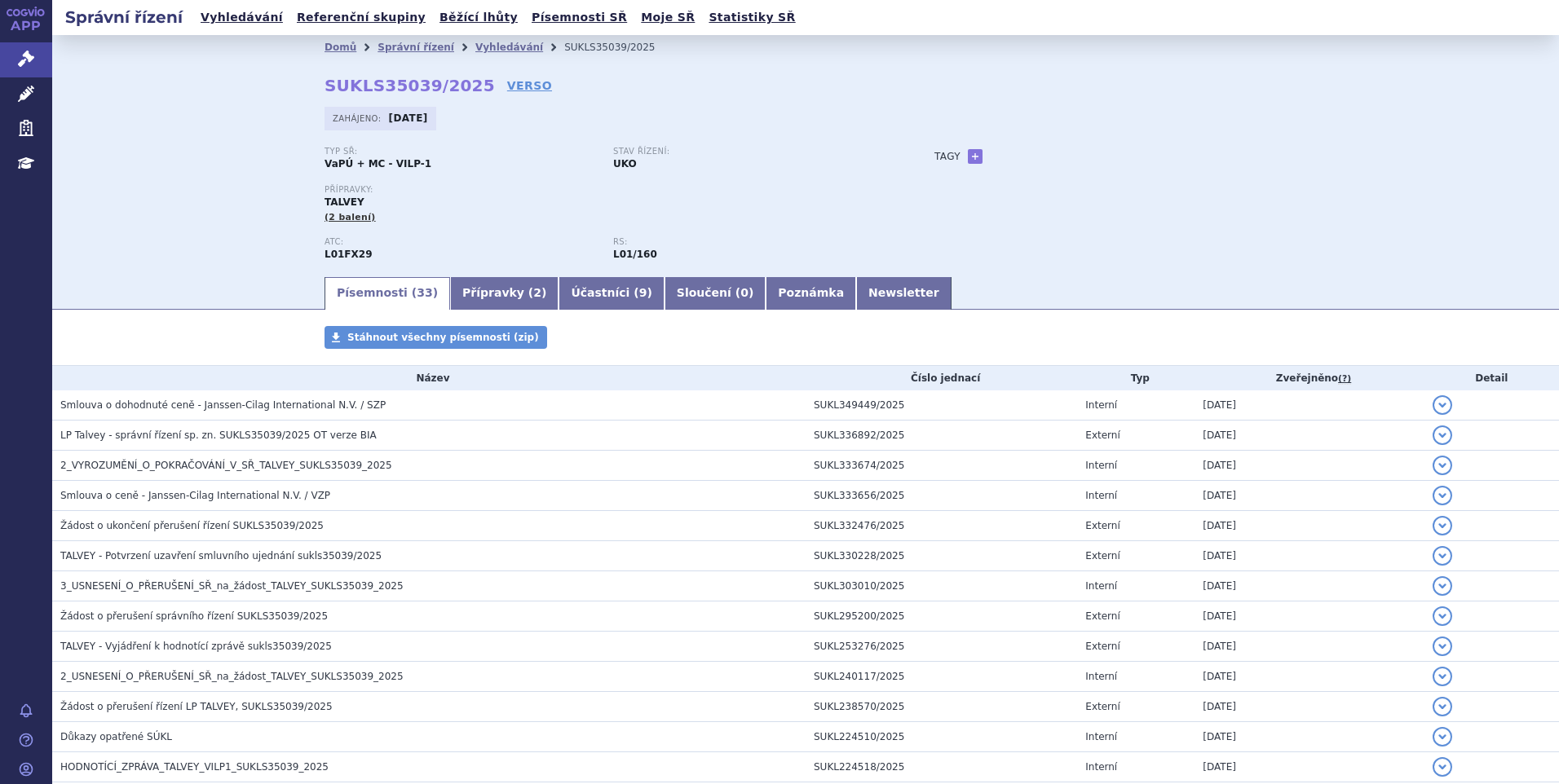
click at [483, 38] on li "Vyhledávání" at bounding box center [520, 47] width 89 height 24
click at [493, 48] on link "Vyhledávání" at bounding box center [510, 47] width 68 height 11
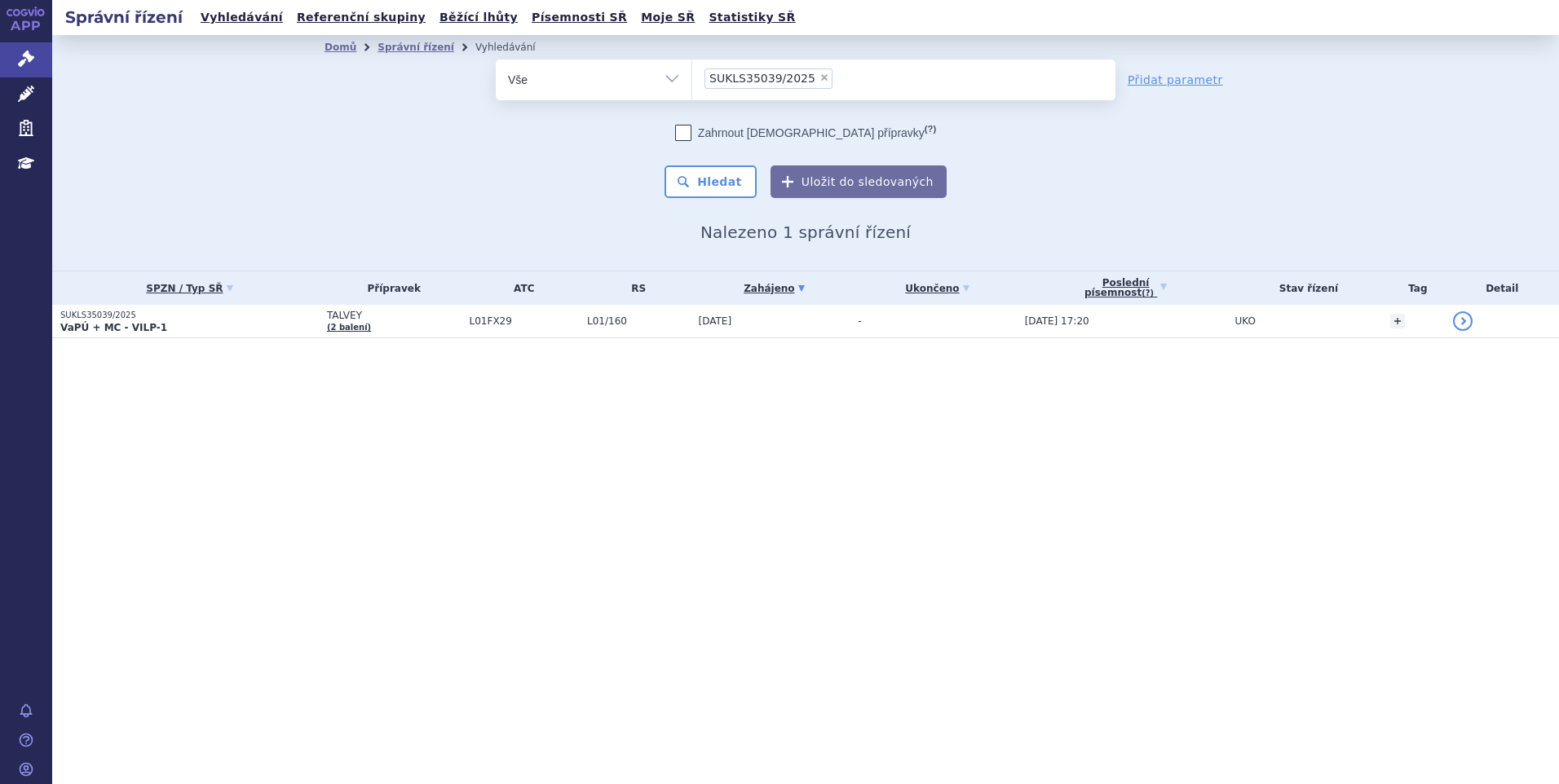
click at [820, 81] on span "×" at bounding box center [825, 77] width 9 height 9
click at [692, 81] on select "SUKLS35039/2025" at bounding box center [691, 78] width 1 height 40
select select
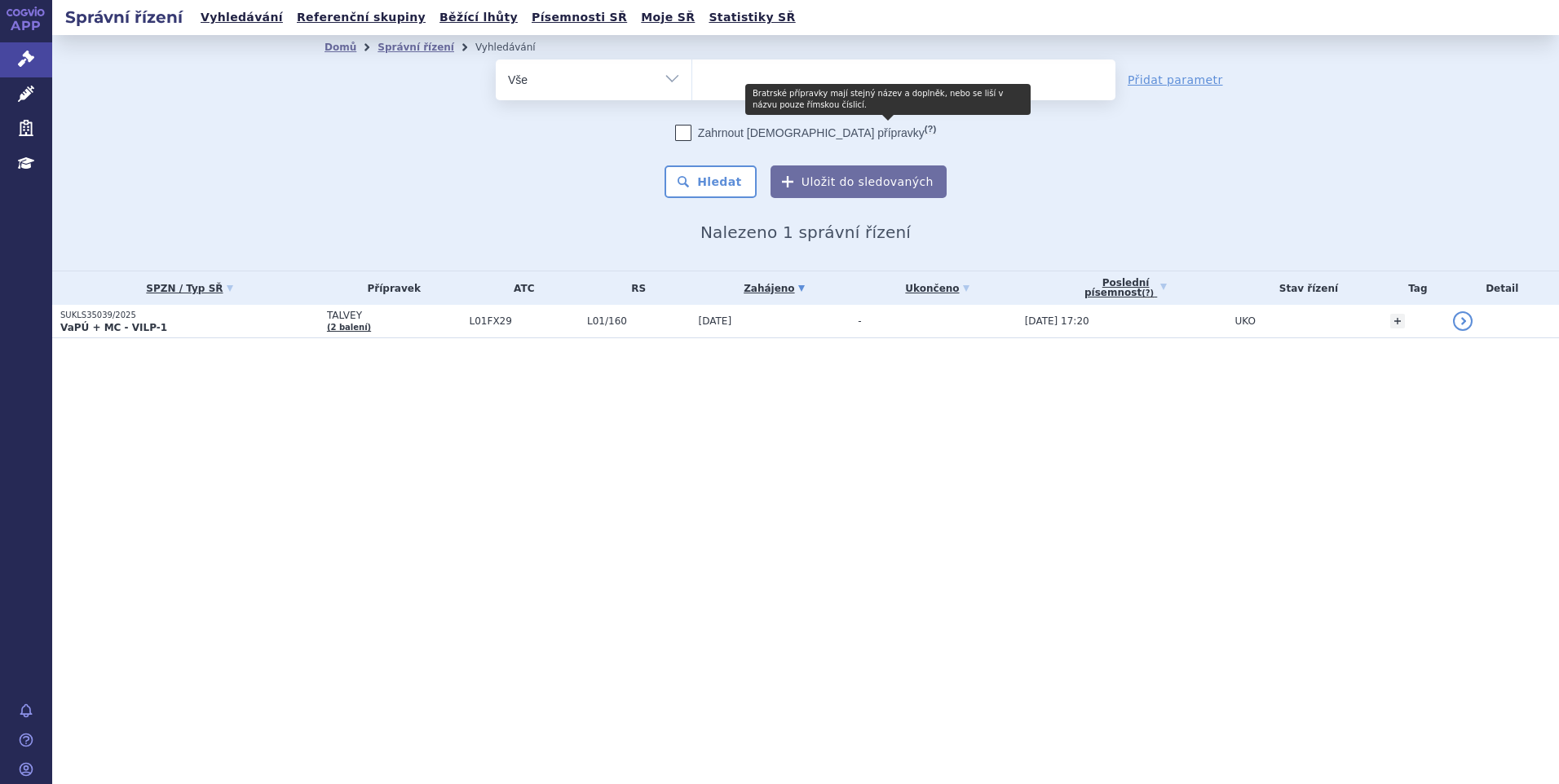
type input "SUKLS35039/2025"
select select "SUKLS35039/2025"
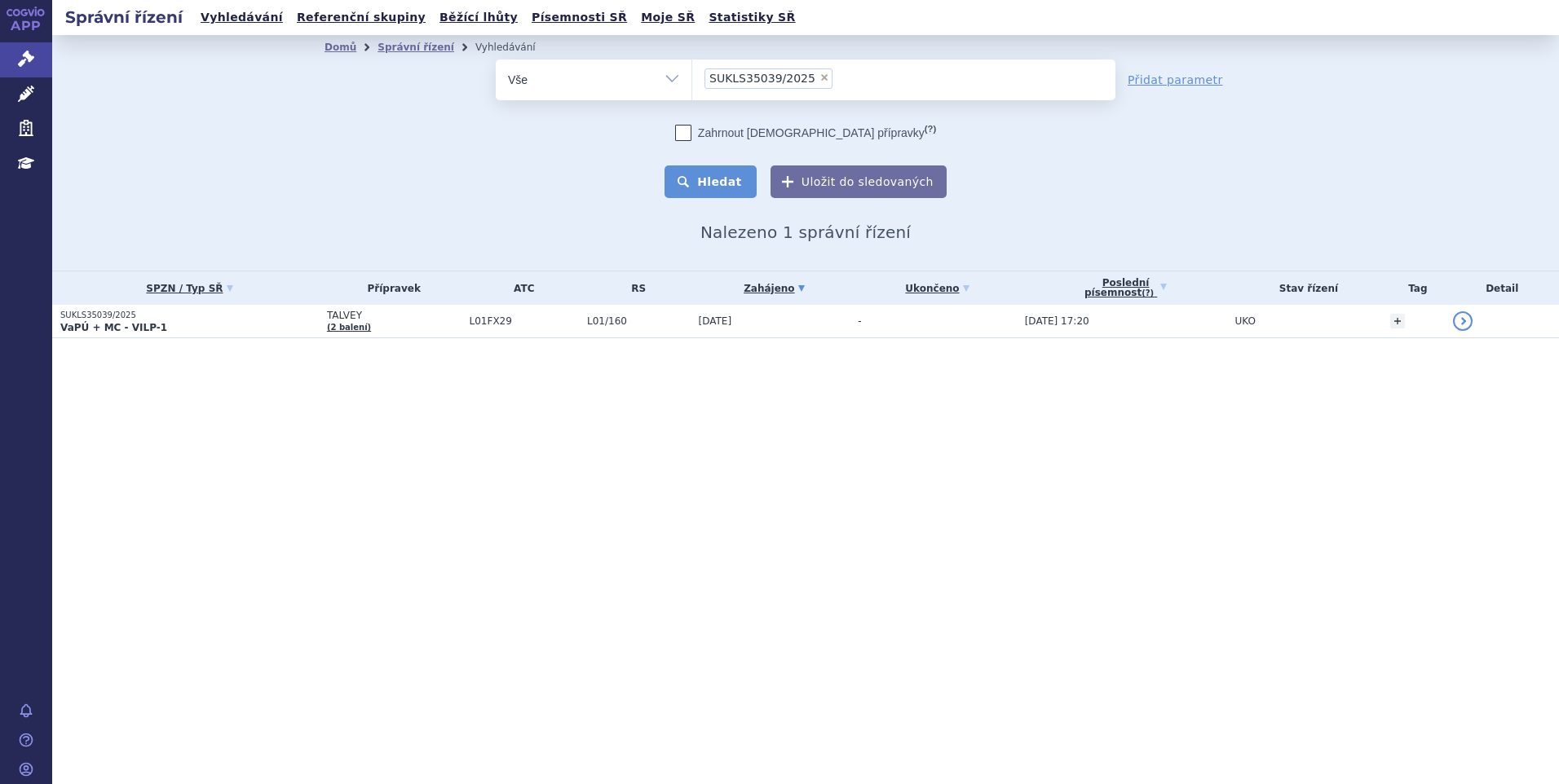
click at [712, 180] on button "Hledat" at bounding box center [711, 181] width 92 height 33
click at [351, 156] on div "odstranit Vše Spisová značka Typ SŘ" at bounding box center [805, 128] width 962 height 138
click at [820, 77] on span "×" at bounding box center [825, 77] width 9 height 9
click at [692, 77] on select "SUKLS35039/2025" at bounding box center [691, 78] width 1 height 40
select select
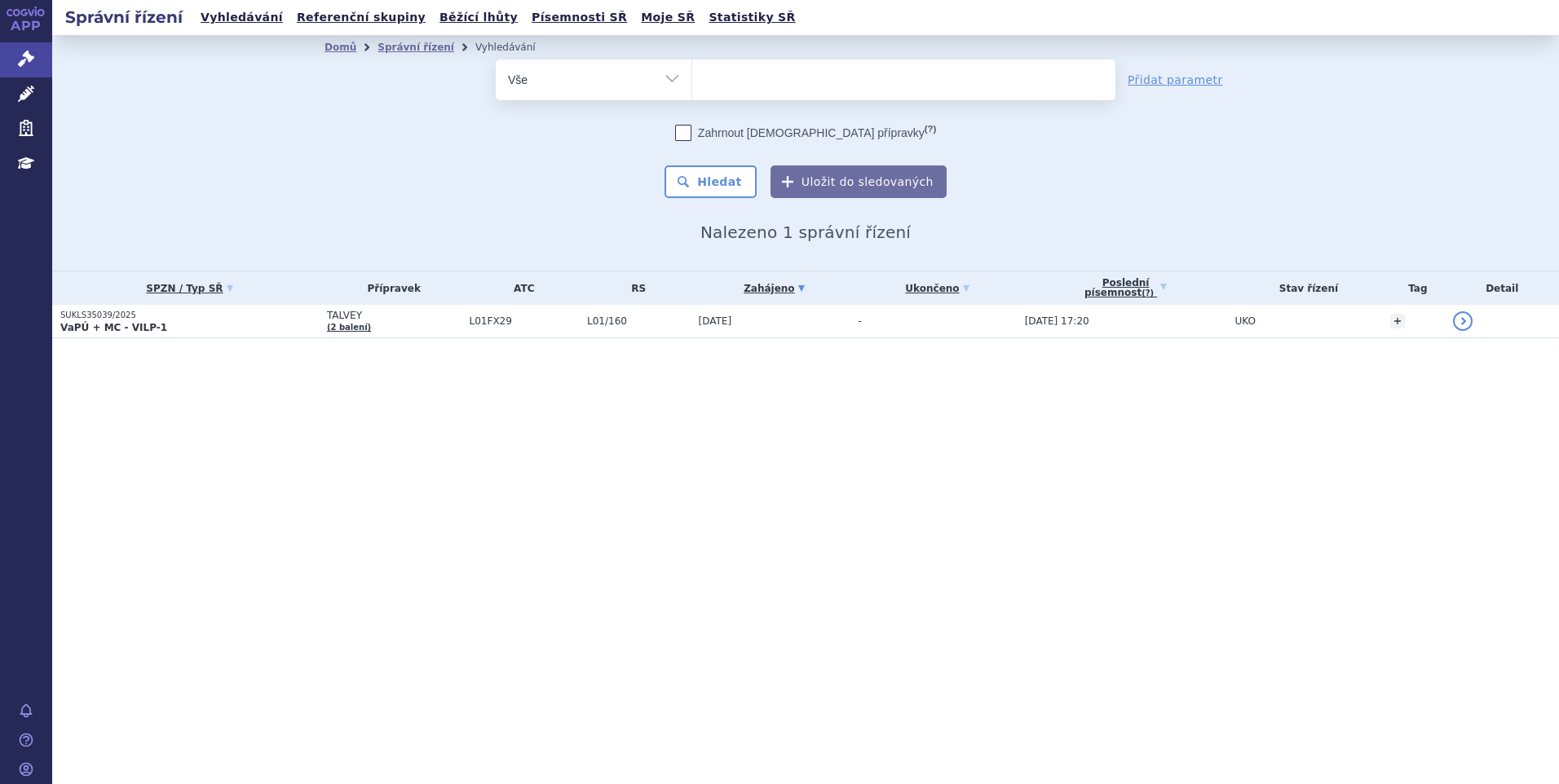
type input "SUKLS297023/2024"
select select "SUKLS297023/2024"
click at [716, 179] on button "Hledat" at bounding box center [711, 181] width 92 height 33
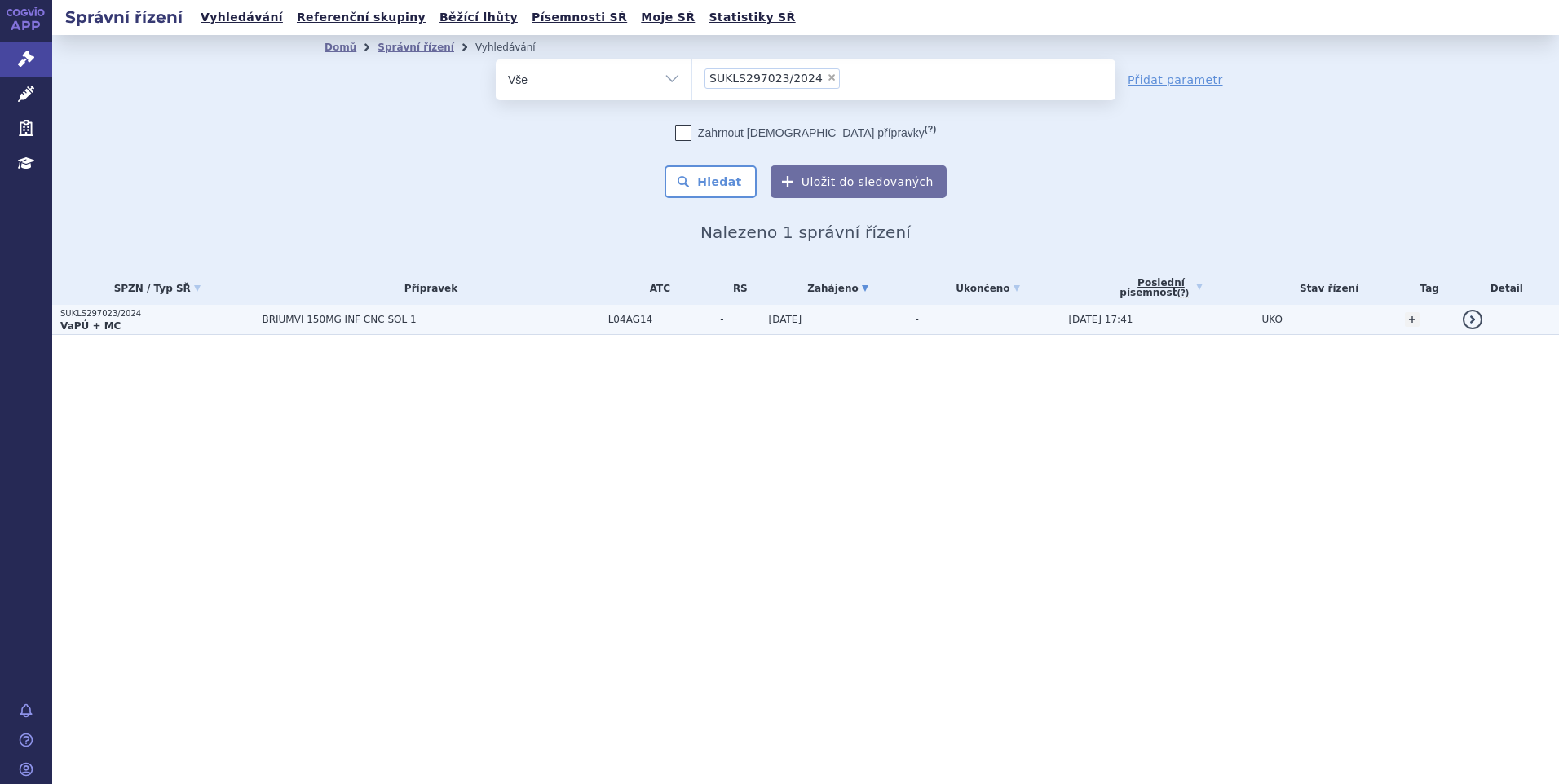
click at [371, 318] on span "BRIUMVI 150MG INF CNC SOL 1" at bounding box center [430, 320] width 338 height 11
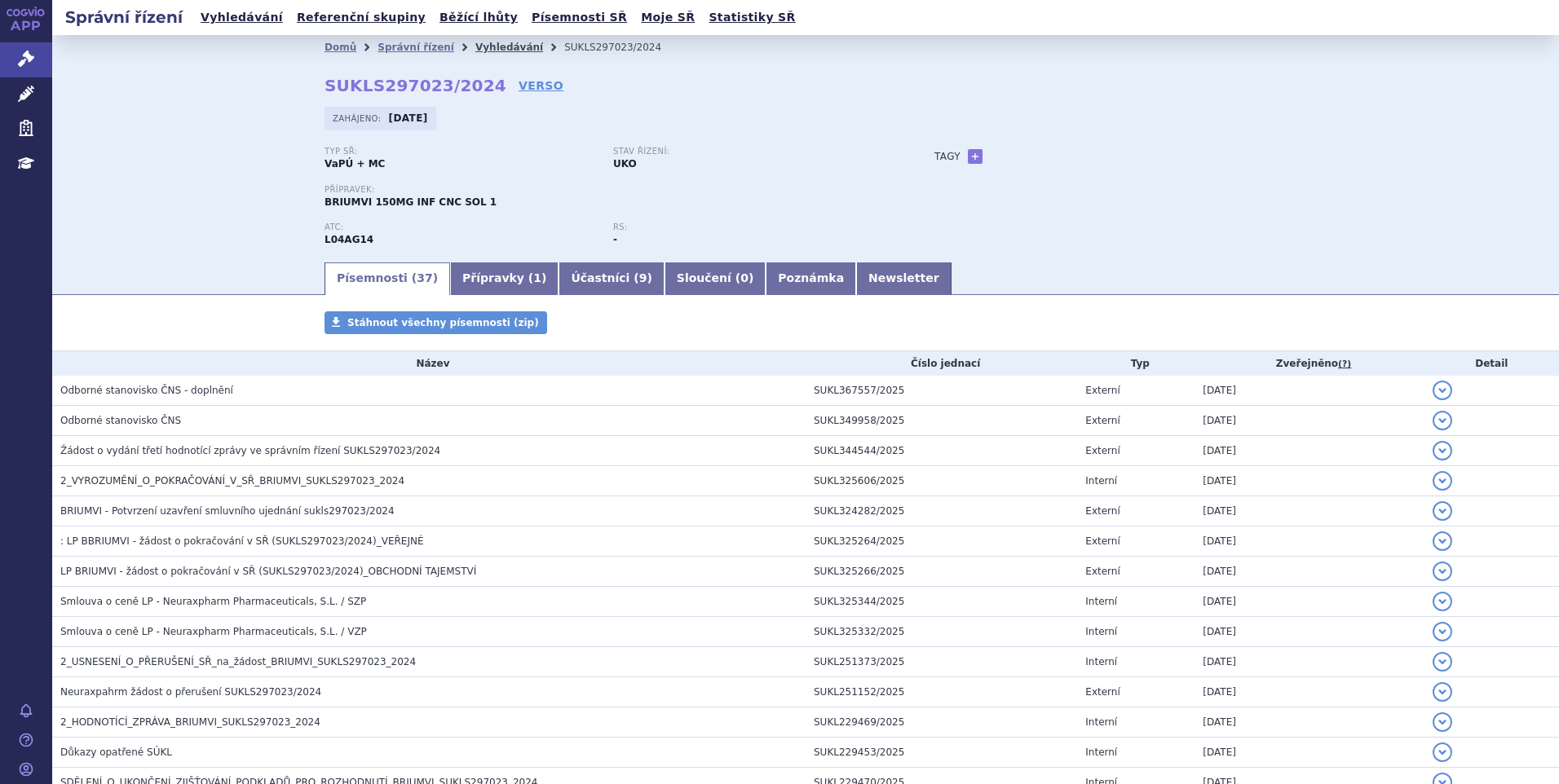
click at [476, 48] on link "Vyhledávání" at bounding box center [510, 47] width 68 height 11
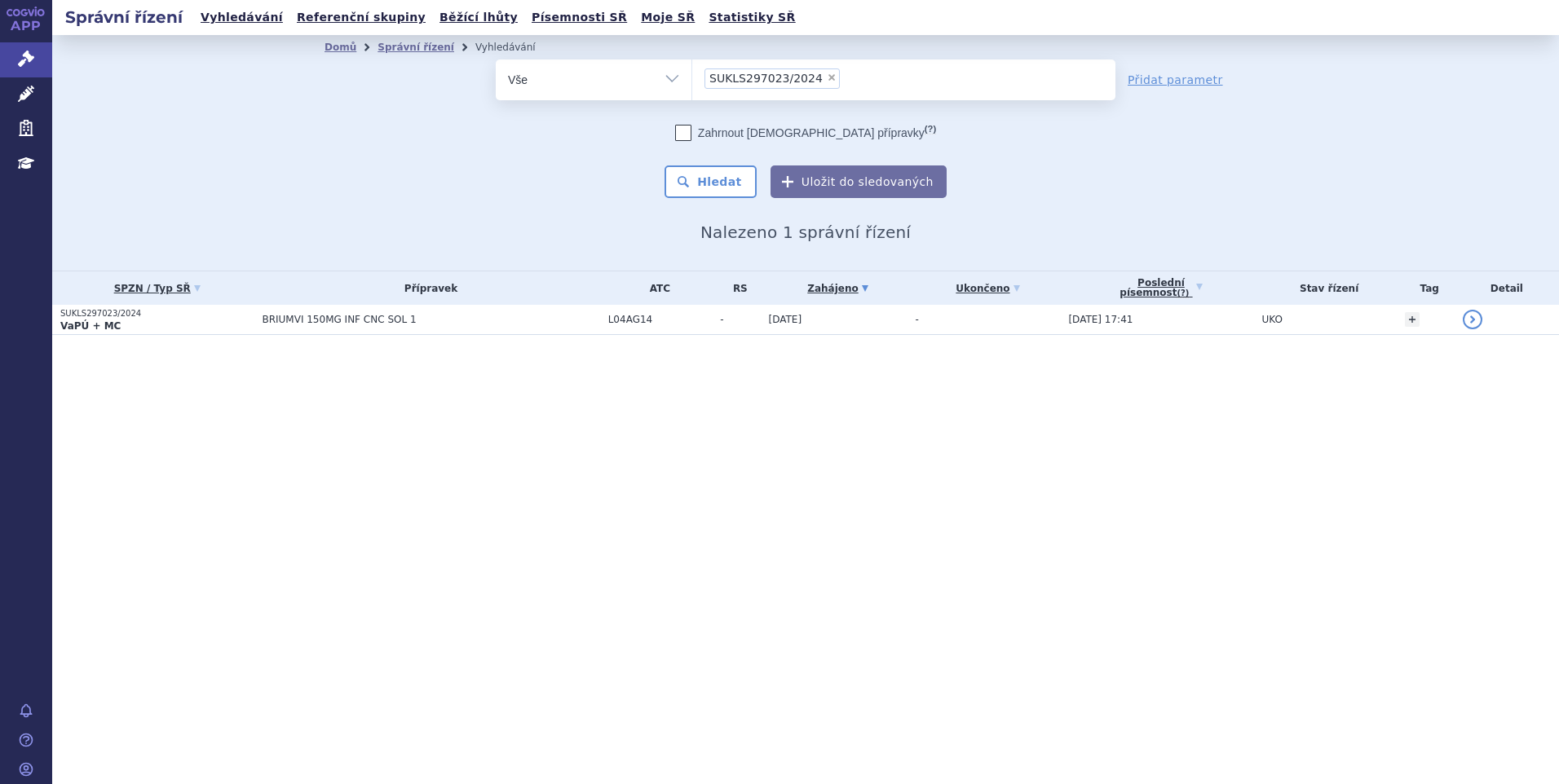
click at [827, 81] on span "×" at bounding box center [831, 77] width 9 height 9
click at [692, 81] on select "SUKLS297023/2024" at bounding box center [691, 78] width 1 height 40
select select
type input "SUKLS166659/2025"
select select "SUKLS166659/2025"
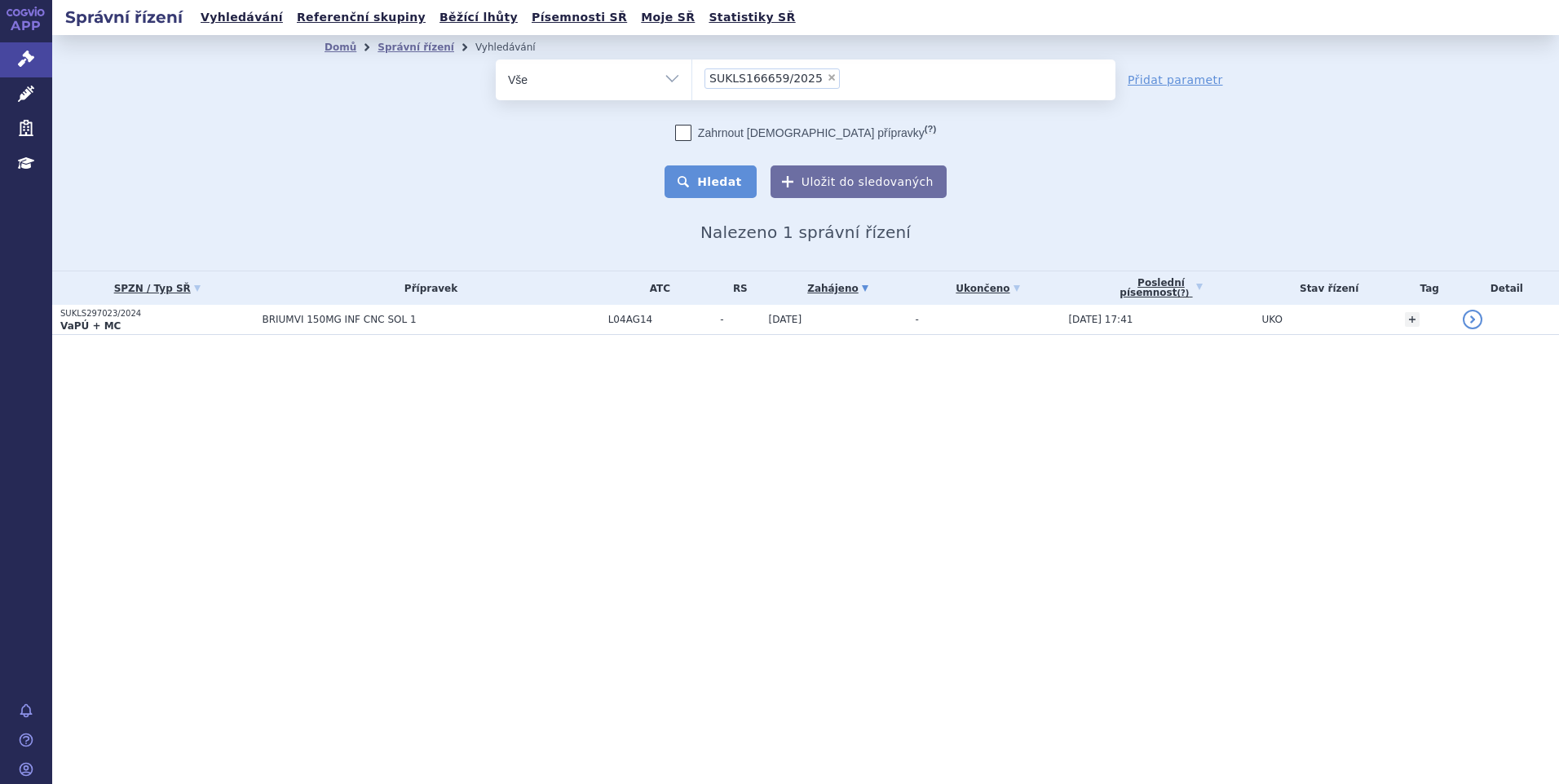
click at [742, 188] on button "Hledat" at bounding box center [711, 181] width 92 height 33
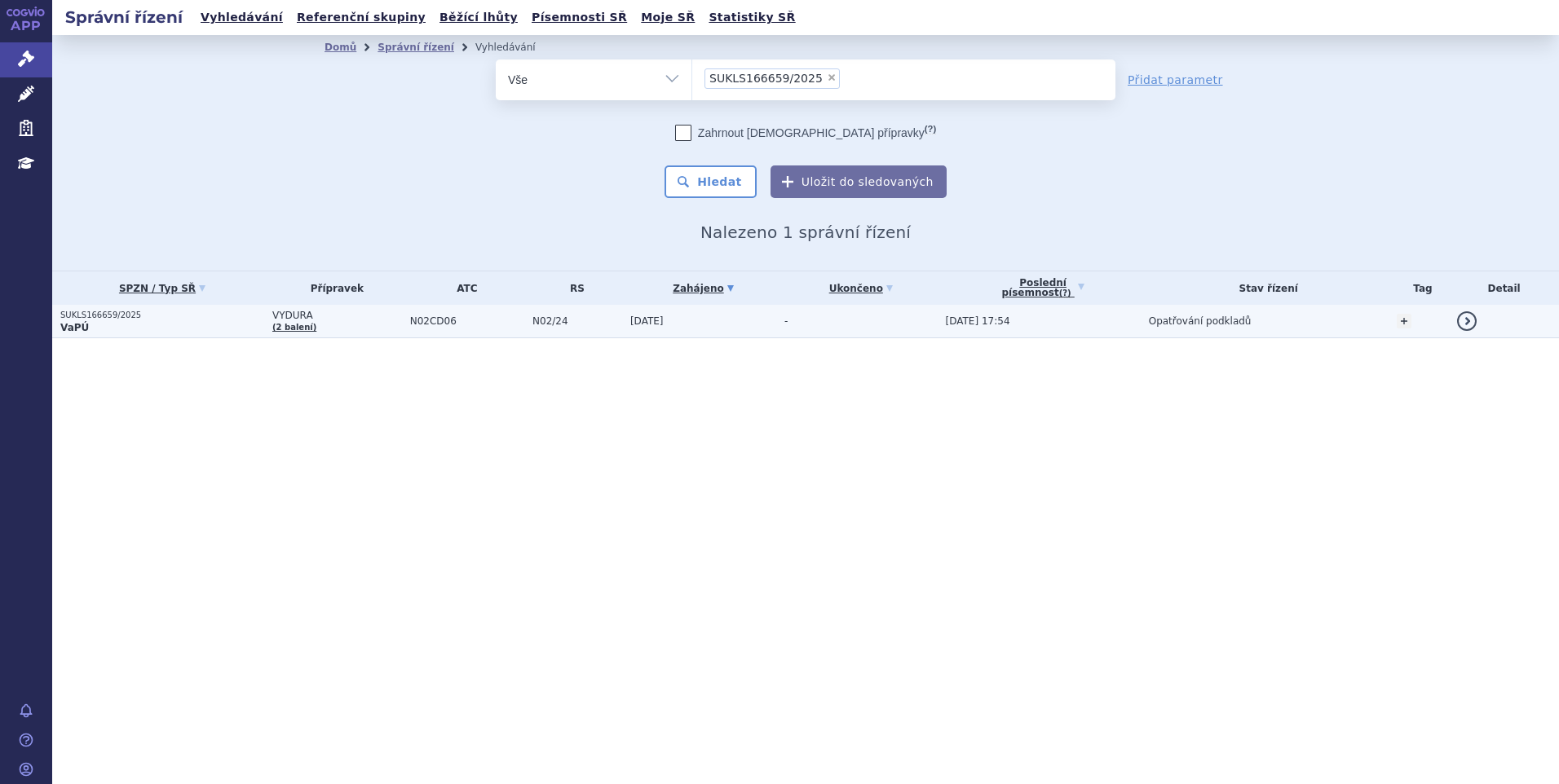
click at [334, 319] on span "VYDURA" at bounding box center [338, 316] width 130 height 11
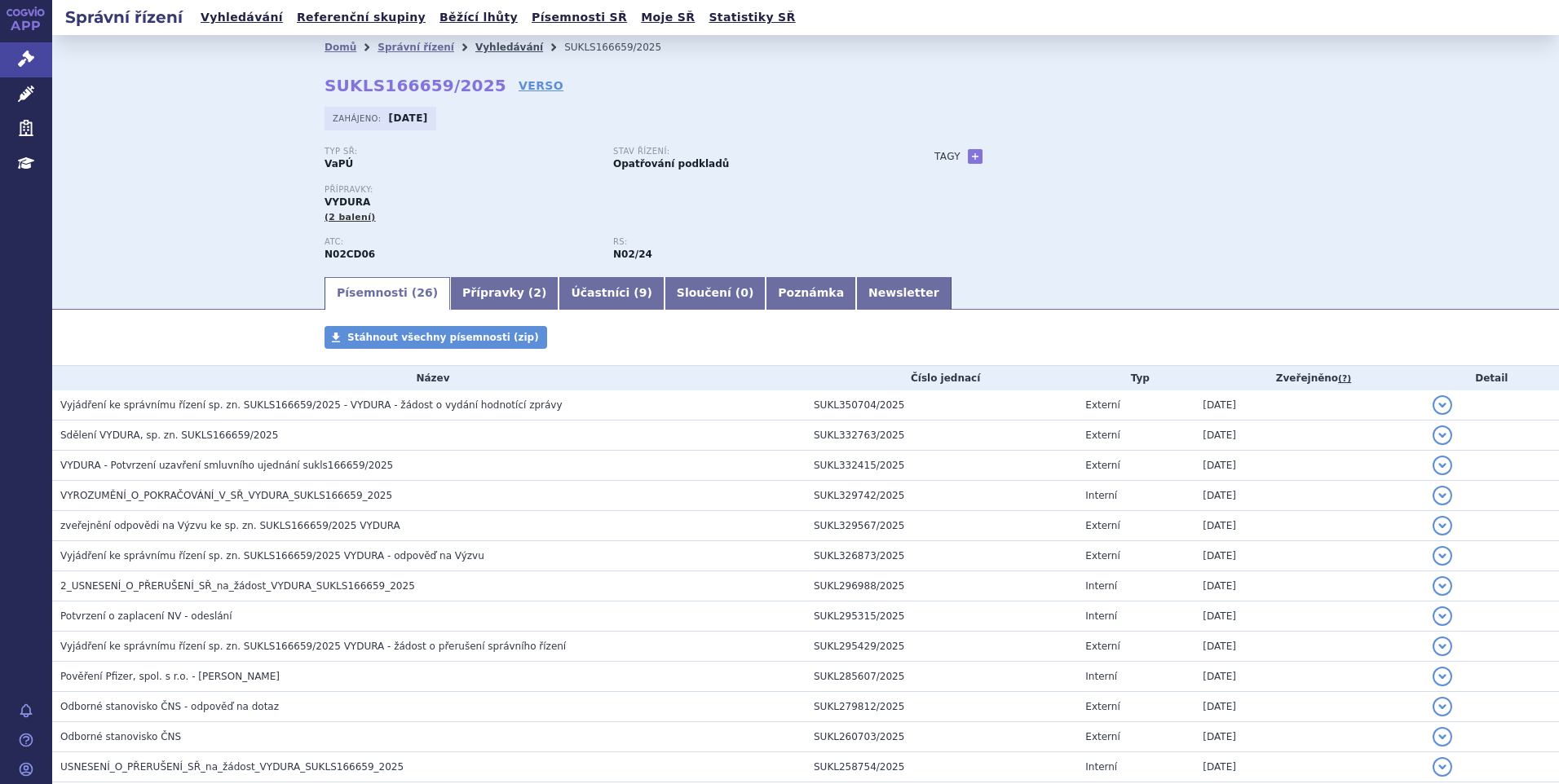
click at [491, 48] on link "Vyhledávání" at bounding box center [510, 47] width 68 height 11
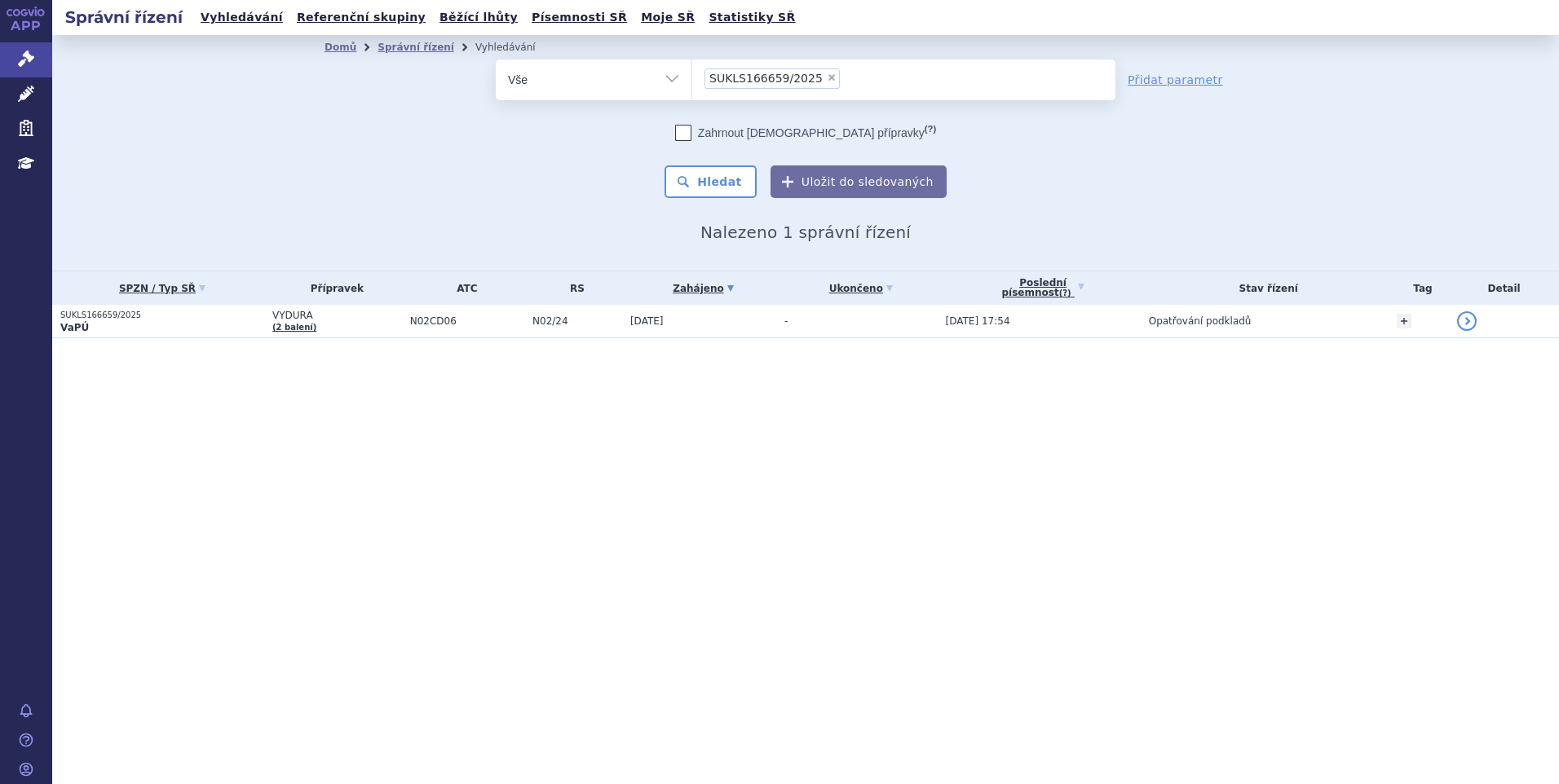
click at [819, 83] on li "× SUKLS166659/2025" at bounding box center [772, 79] width 135 height 21
click at [692, 83] on select "SUKLS166659/2025" at bounding box center [691, 78] width 1 height 40
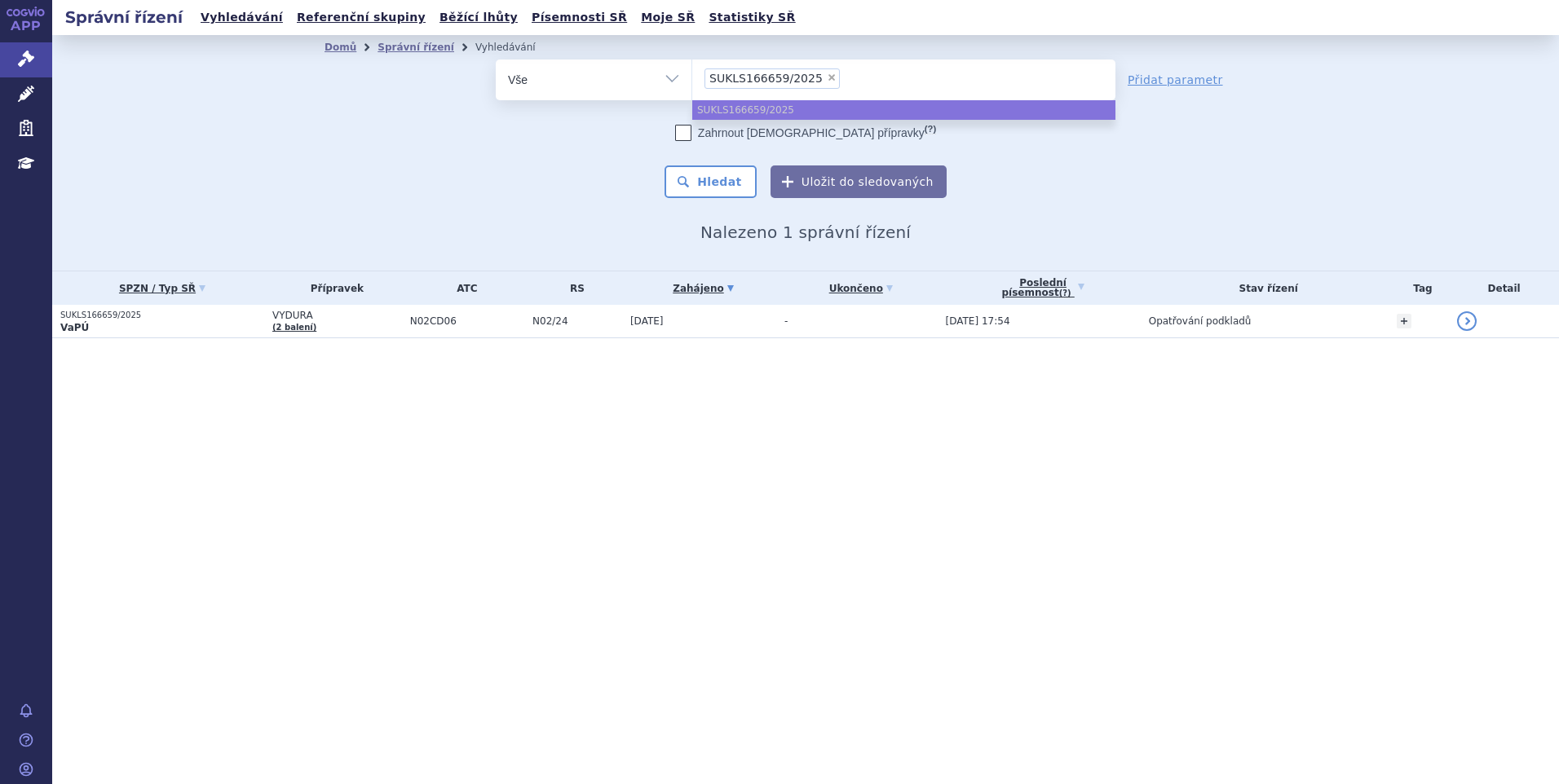
click at [827, 77] on span "×" at bounding box center [831, 77] width 9 height 9
click at [692, 77] on select "SUKLS166659/2025" at bounding box center [691, 78] width 1 height 40
select select
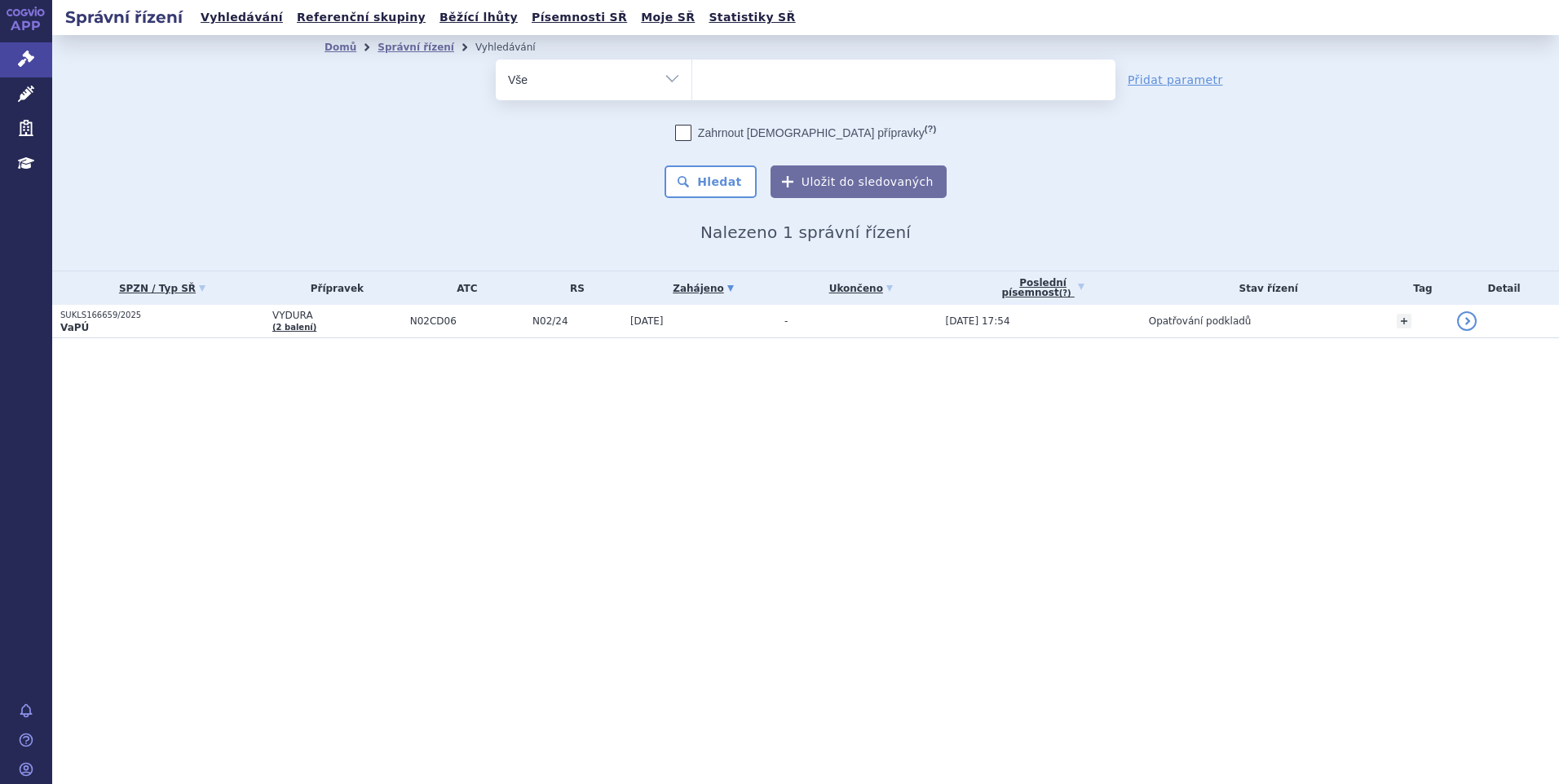
type input "SUKLS205028/2025"
select select "SUKLS205028/2025"
click at [716, 181] on button "Hledat" at bounding box center [711, 181] width 92 height 33
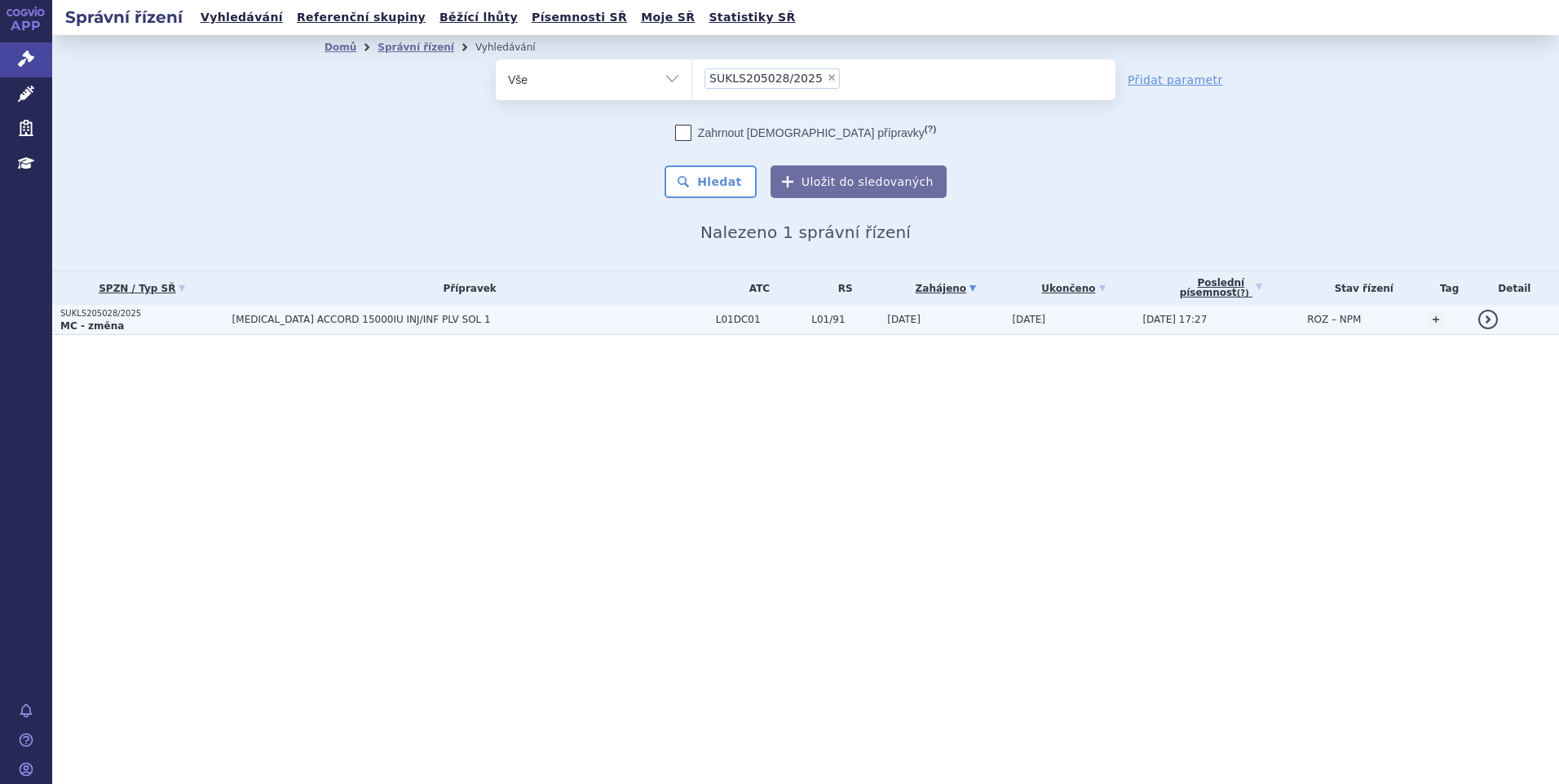
click at [321, 316] on span "[MEDICAL_DATA] ACCORD 15000IU INJ/INF PLV SOL 1" at bounding box center [436, 320] width 408 height 11
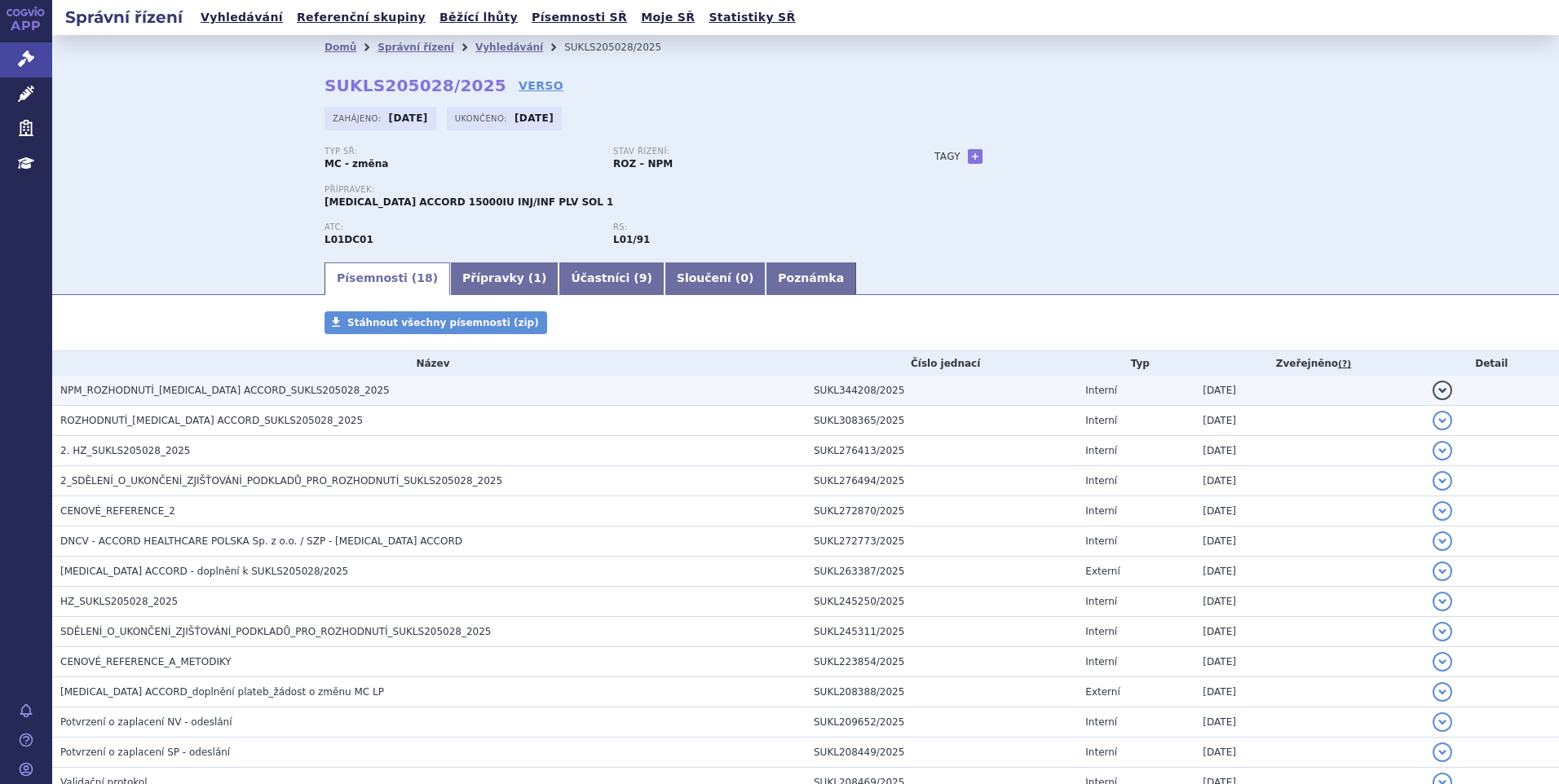
click at [158, 390] on span "NPM_ROZHODNUTÍ_BLEOMYCIN ACCORD_SUKLS205028_2025" at bounding box center [225, 390] width 329 height 11
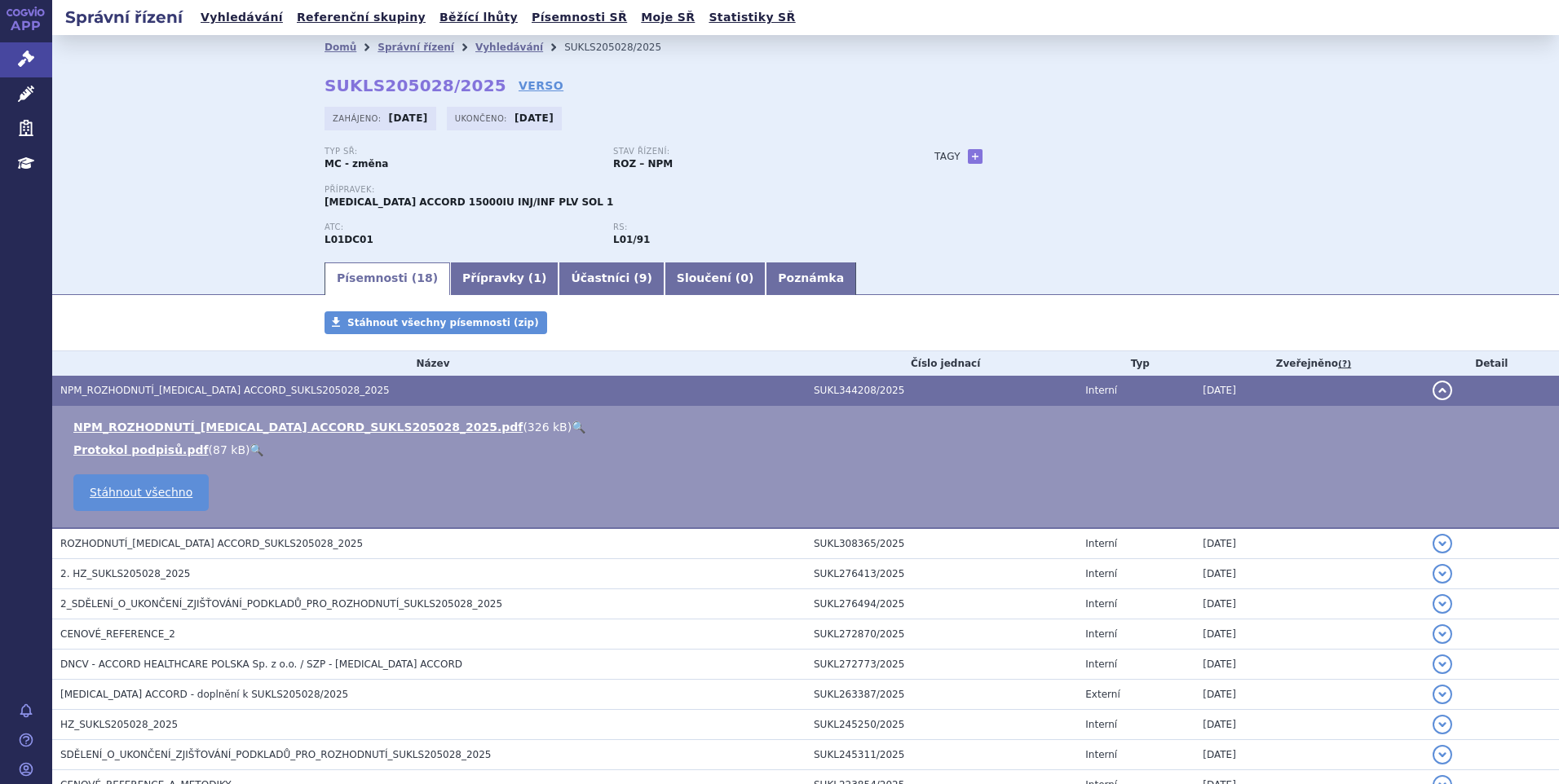
click at [572, 423] on link "🔍" at bounding box center [578, 427] width 14 height 13
click at [1433, 390] on button "detail" at bounding box center [1442, 390] width 20 height 20
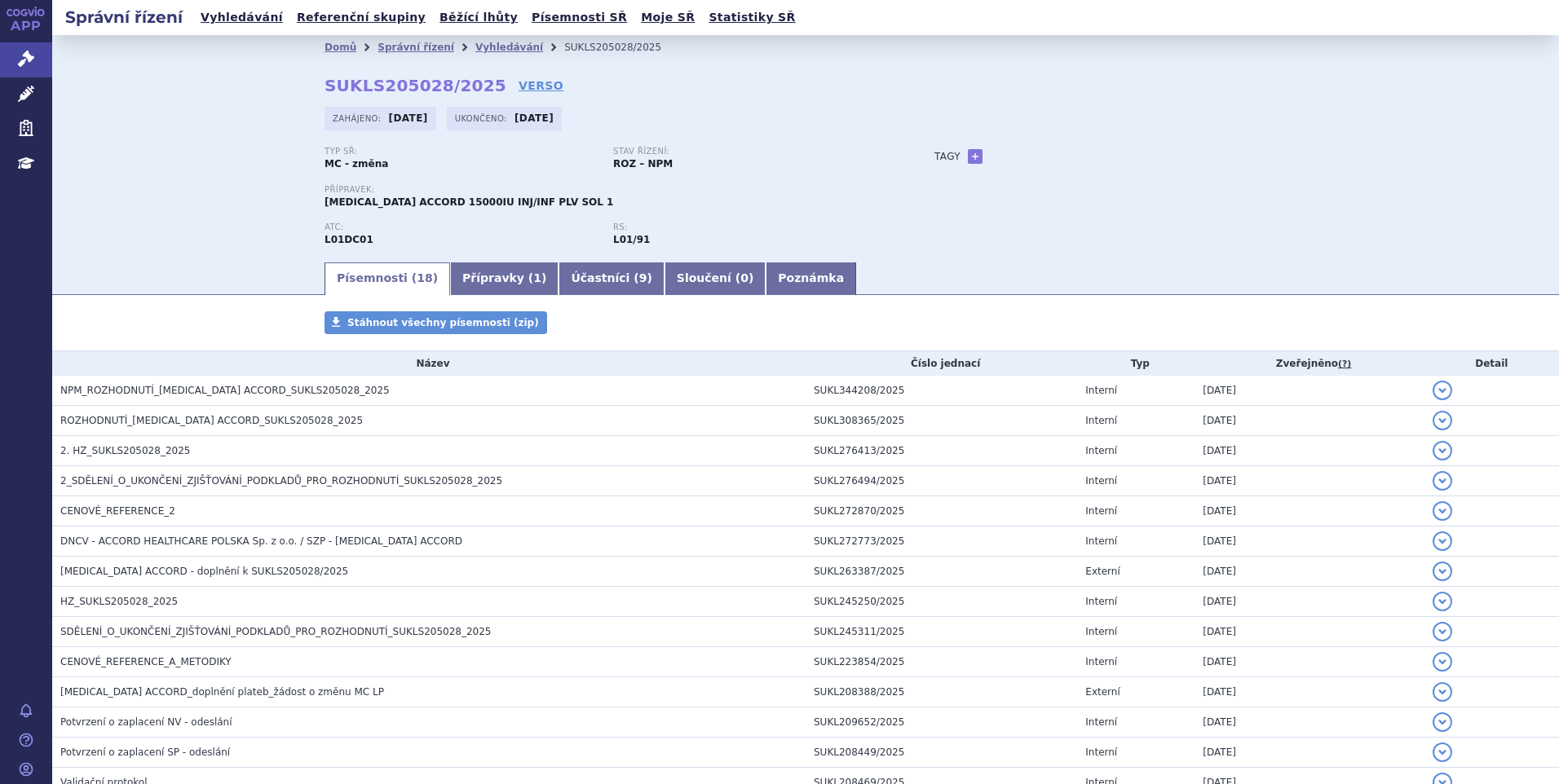
click at [765, 160] on div "Stav řízení: ROZ – NPM" at bounding box center [757, 159] width 289 height 24
click at [476, 48] on link "Vyhledávání" at bounding box center [510, 47] width 68 height 11
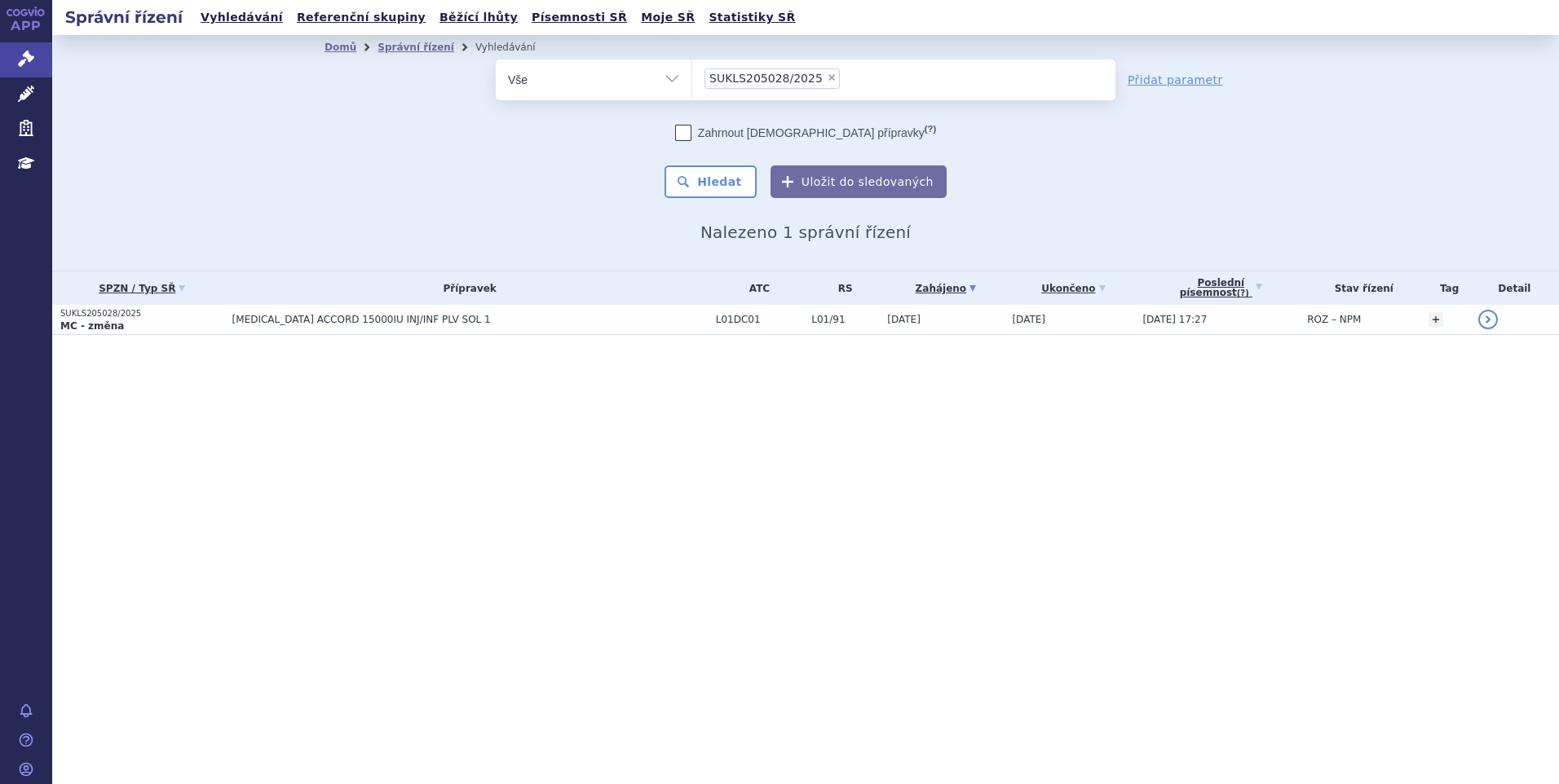
click at [433, 117] on div "odstranit Vše Spisová značka Typ SŘ" at bounding box center [805, 128] width 962 height 138
click at [827, 79] on span "×" at bounding box center [831, 77] width 9 height 9
click at [692, 79] on select "SUKLS205028/2025" at bounding box center [691, 78] width 1 height 40
select select
type input "KALNORMIN"
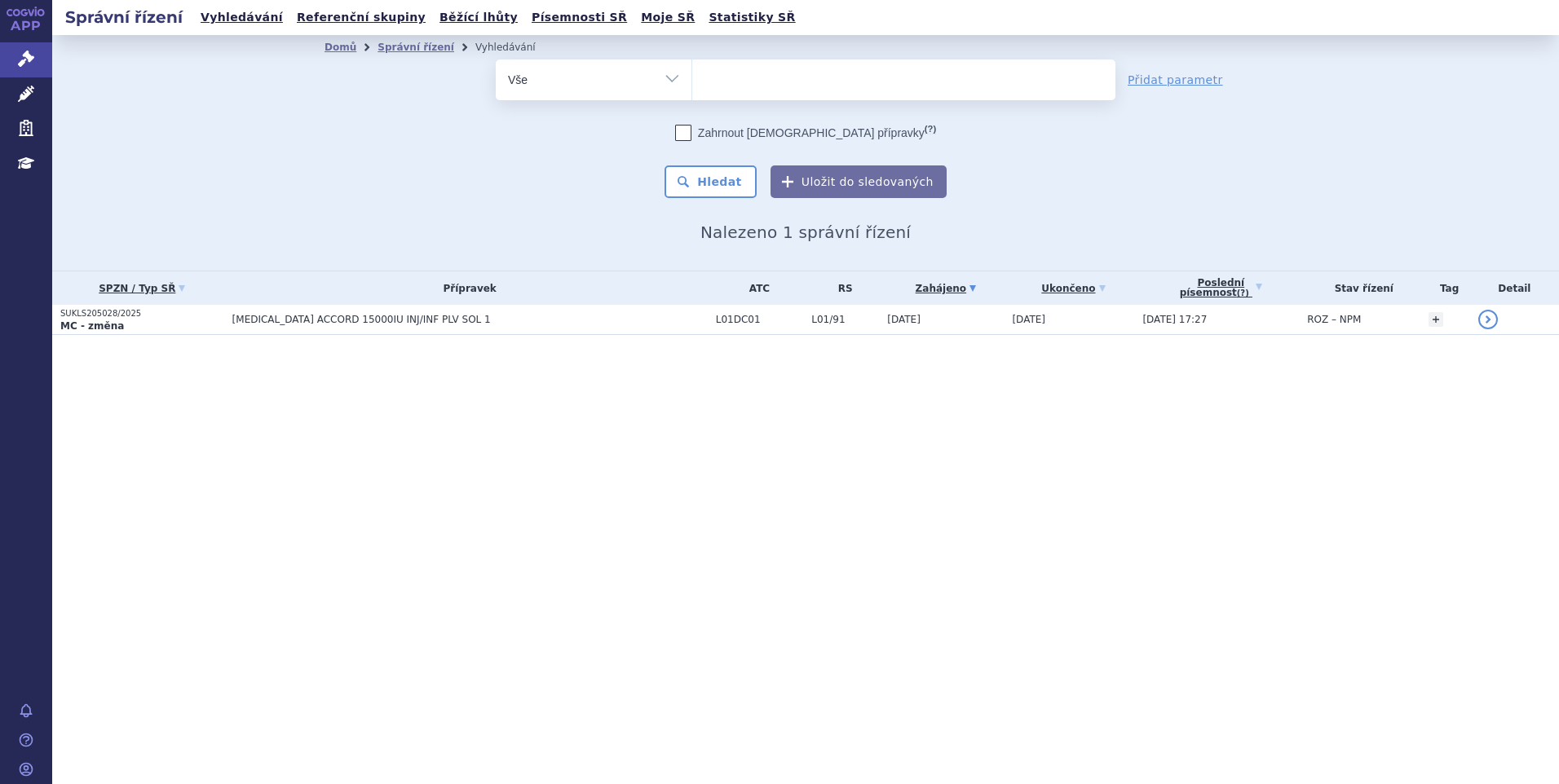
select select "KALNORMIN"
click at [716, 178] on button "Hledat" at bounding box center [711, 181] width 92 height 33
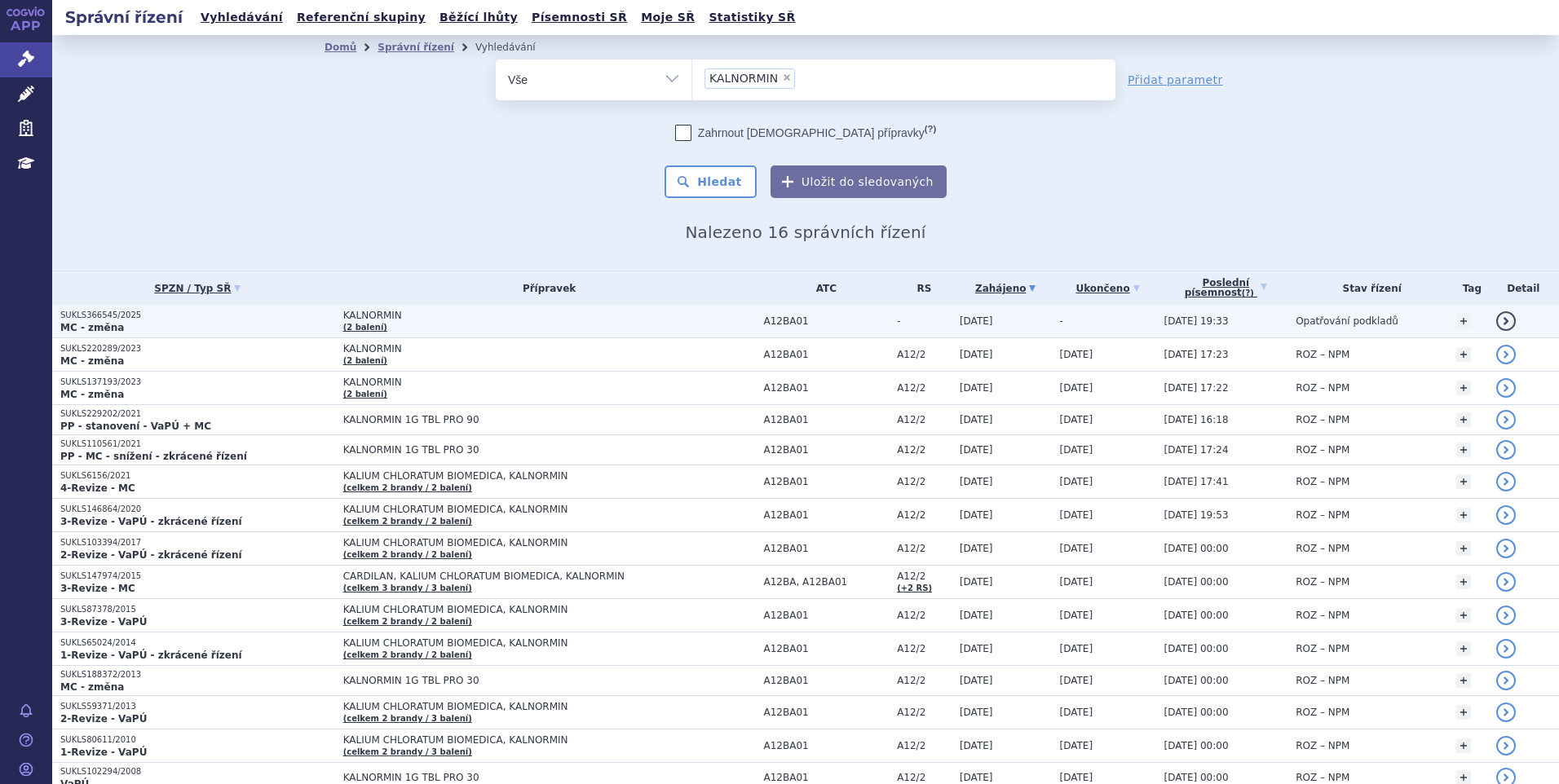
click at [359, 319] on span "KALNORMIN" at bounding box center [547, 316] width 408 height 11
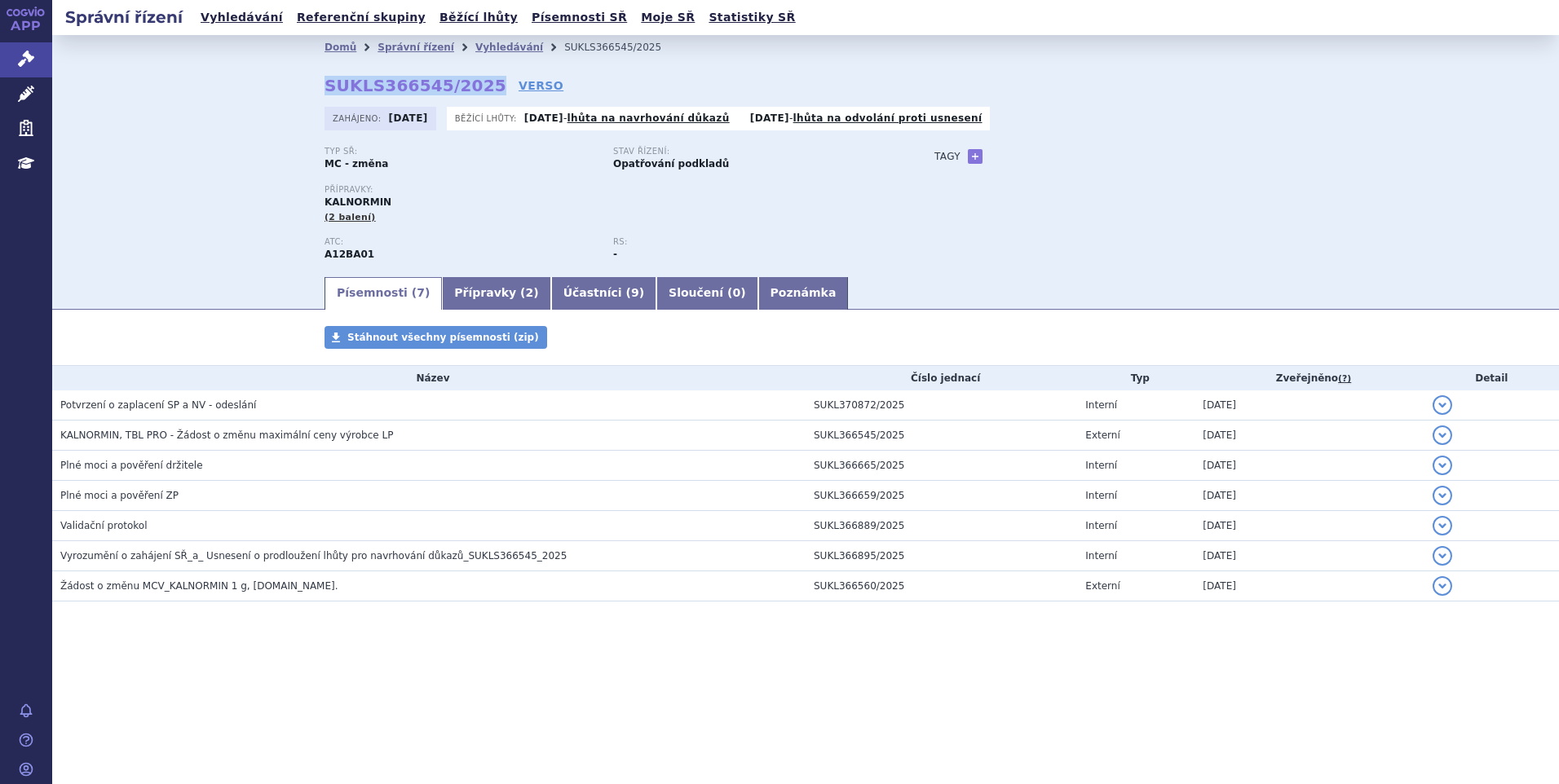
drag, startPoint x: 475, startPoint y: 83, endPoint x: 323, endPoint y: 78, distance: 152.1
click at [323, 78] on div "Domů Správní řízení Vyhledávání SUKLS366545/2025 SUKLS366545/2025 VERSO Zahájen…" at bounding box center [805, 166] width 1028 height 215
copy strong "SUKLS366545/2025"
click at [495, 47] on link "Vyhledávání" at bounding box center [510, 47] width 68 height 11
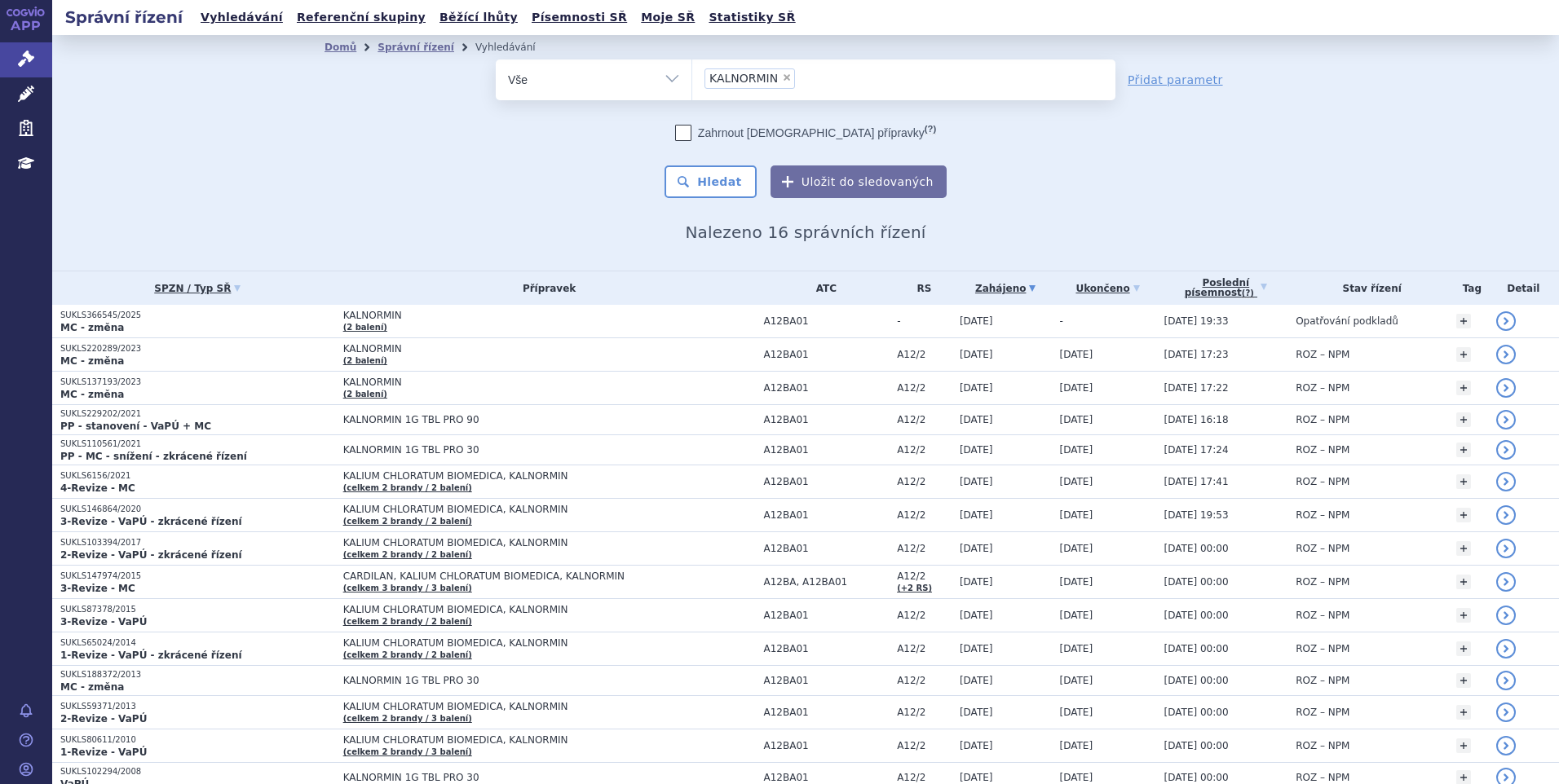
click at [782, 76] on span "×" at bounding box center [787, 77] width 9 height 9
click at [692, 76] on select "KALNORMIN" at bounding box center [691, 78] width 1 height 40
select select
type input "SUKLS127214/2025"
select select "SUKLS127214/2025"
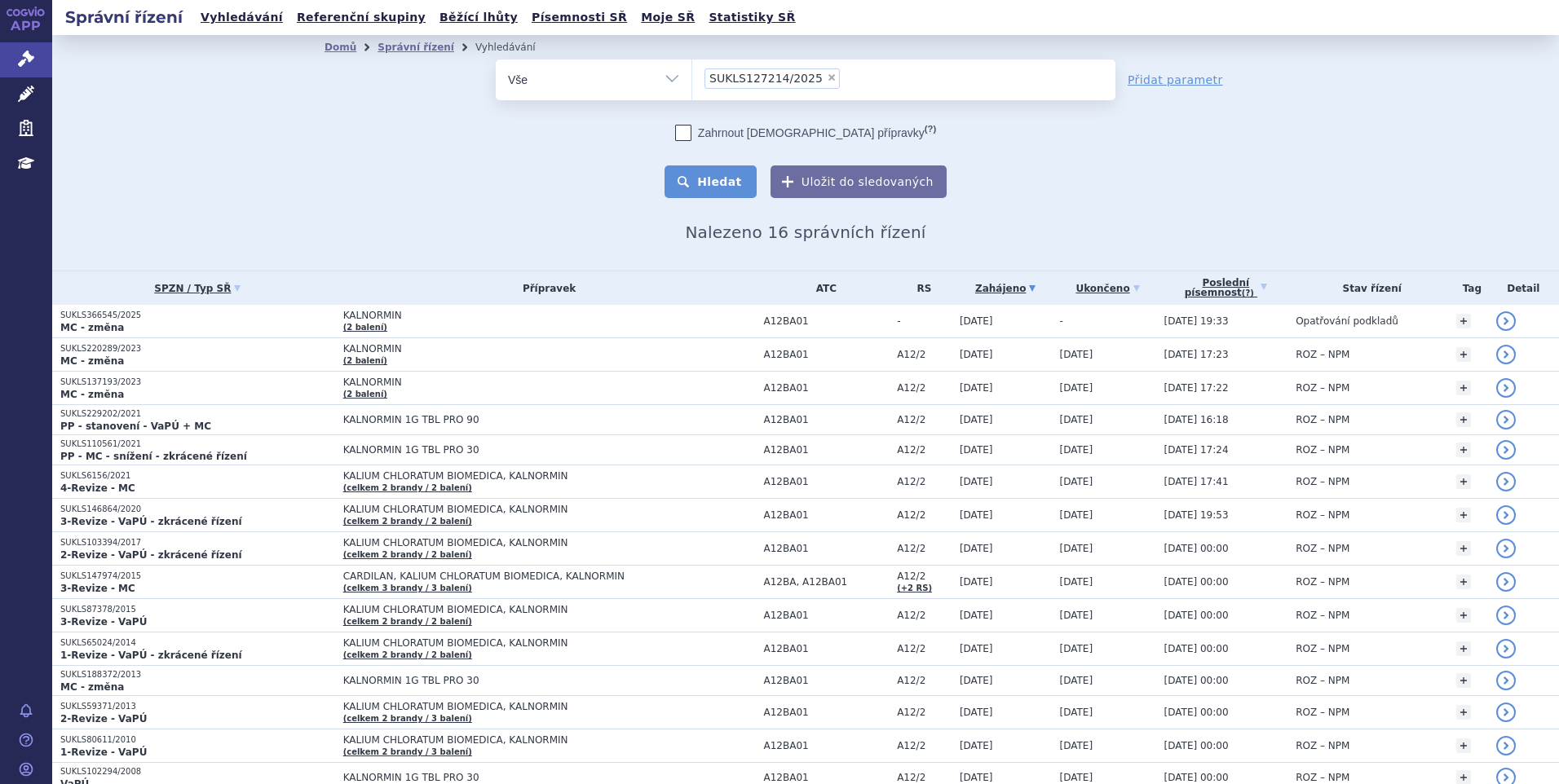
click at [699, 175] on button "Hledat" at bounding box center [711, 181] width 92 height 33
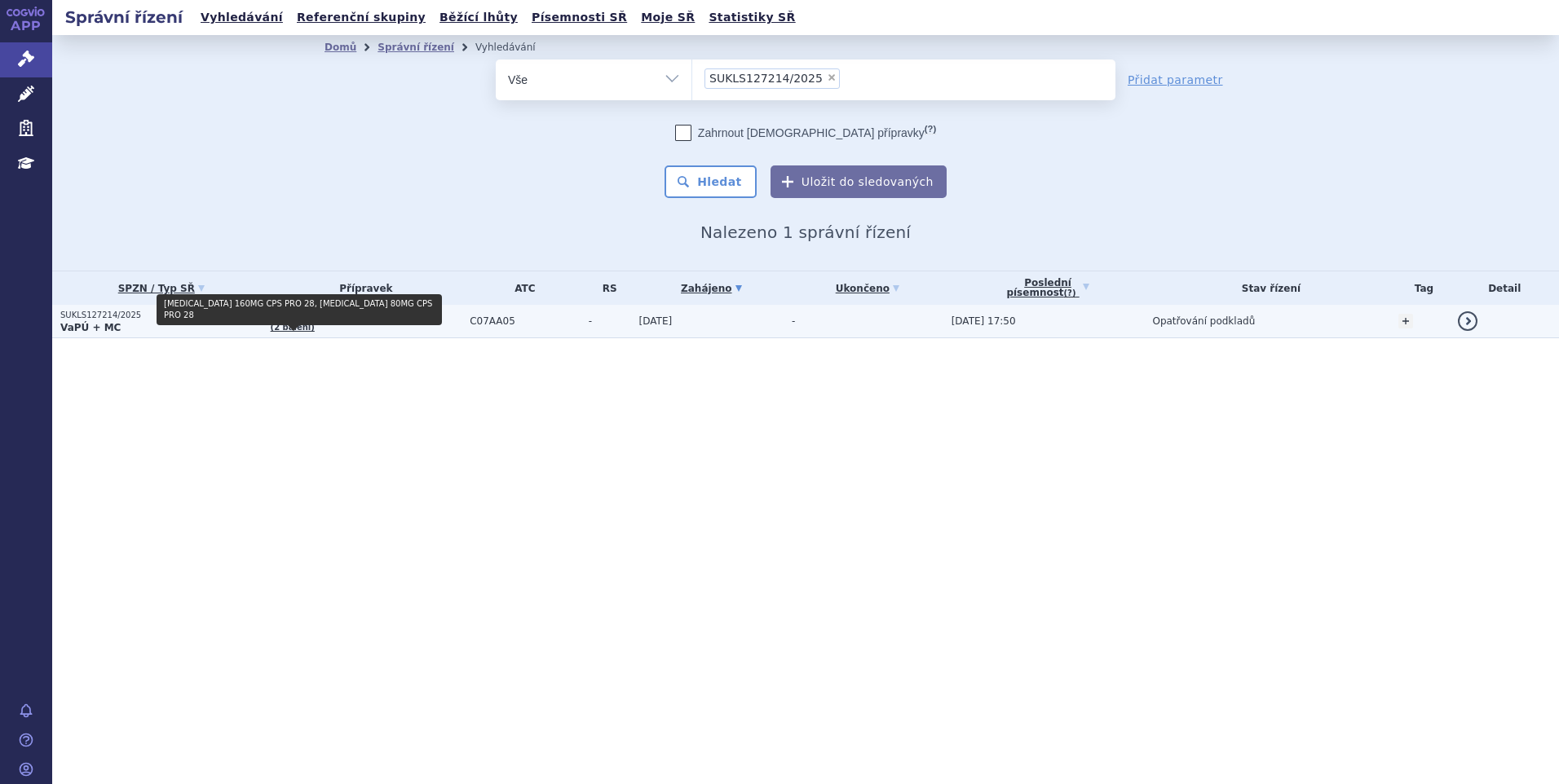
click at [310, 324] on link "(2 balení)" at bounding box center [292, 327] width 44 height 9
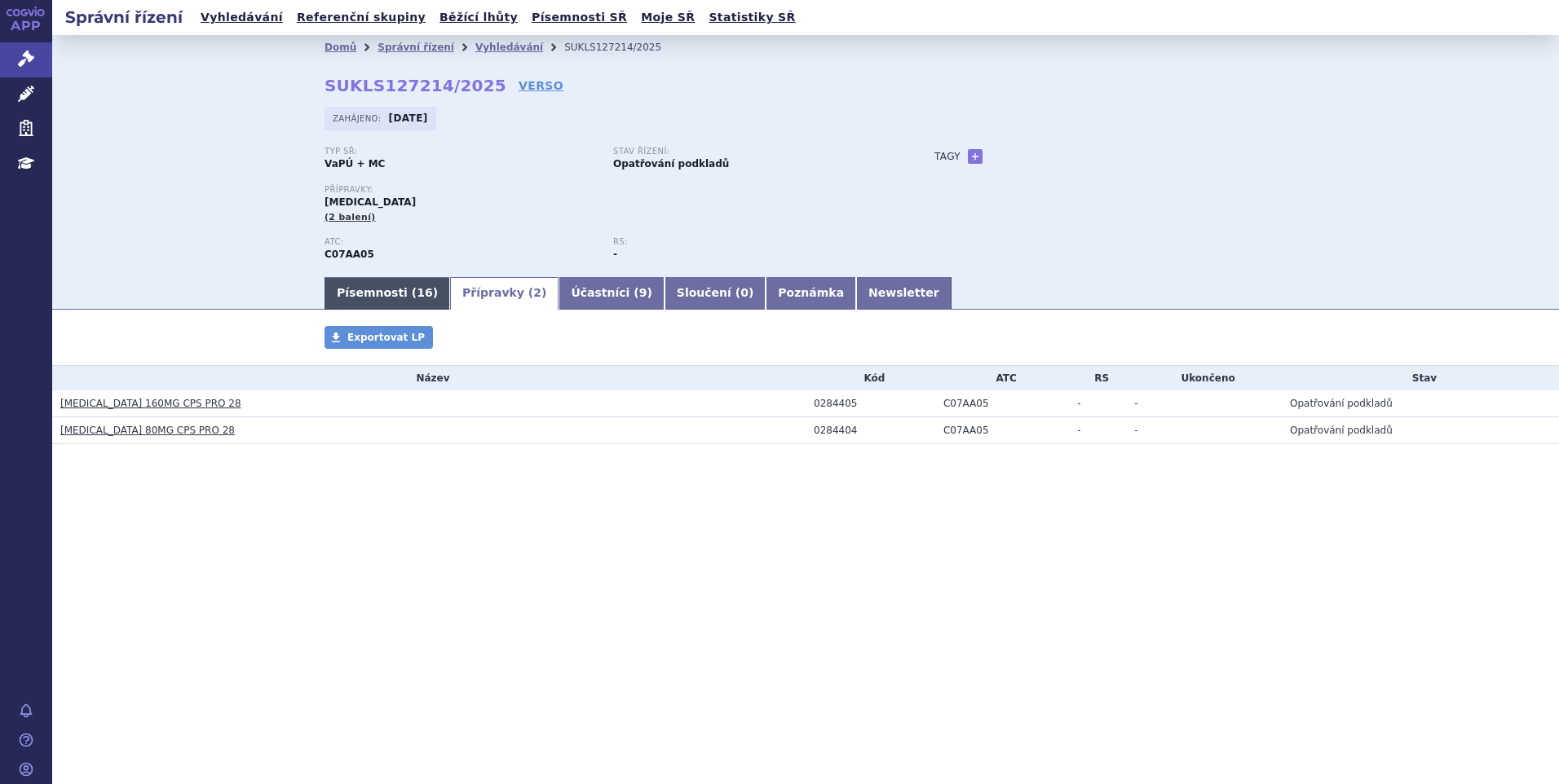
click at [362, 291] on link "Písemnosti ( 16 )" at bounding box center [387, 293] width 126 height 33
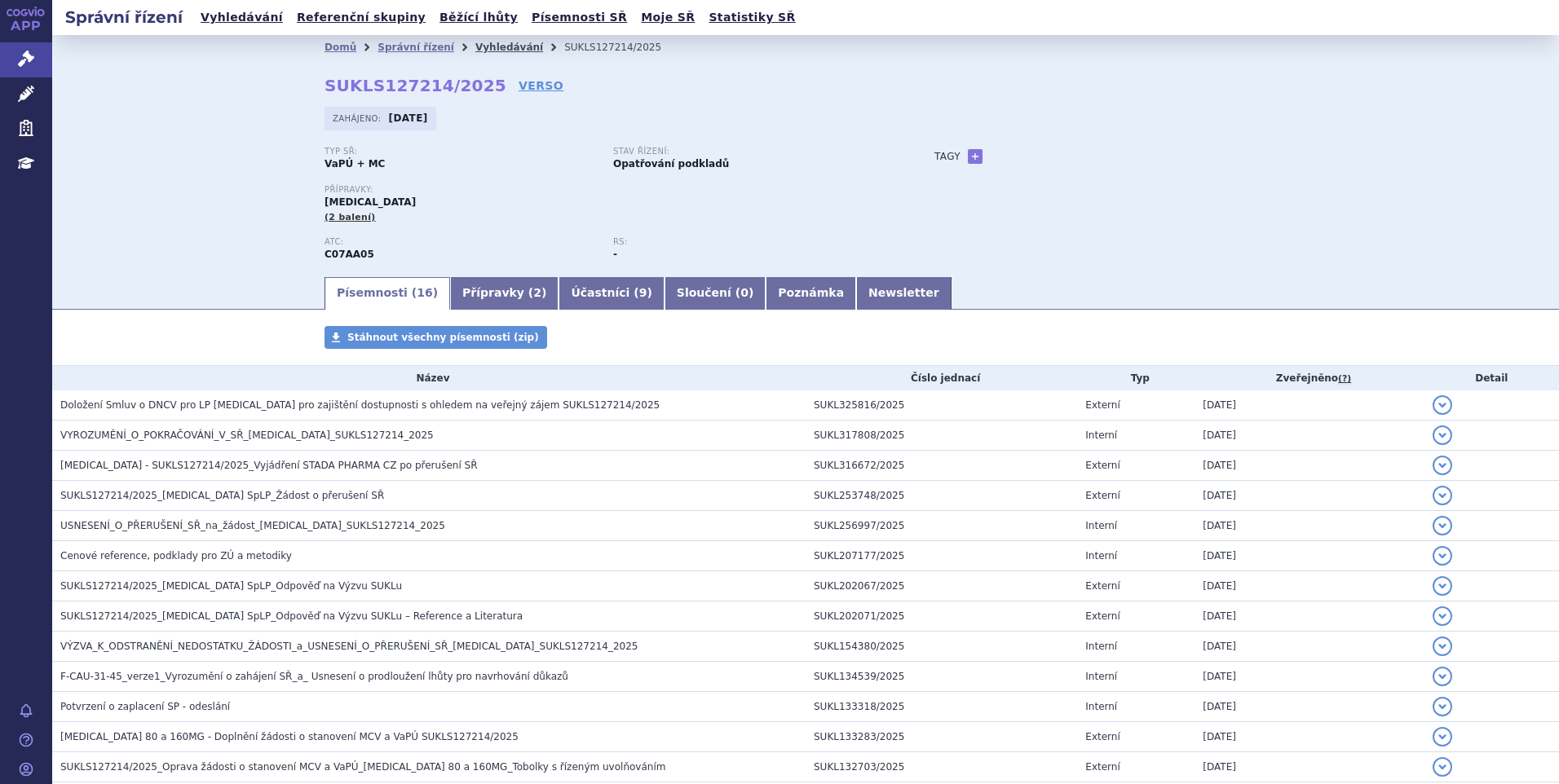
click at [483, 46] on link "Vyhledávání" at bounding box center [510, 47] width 68 height 11
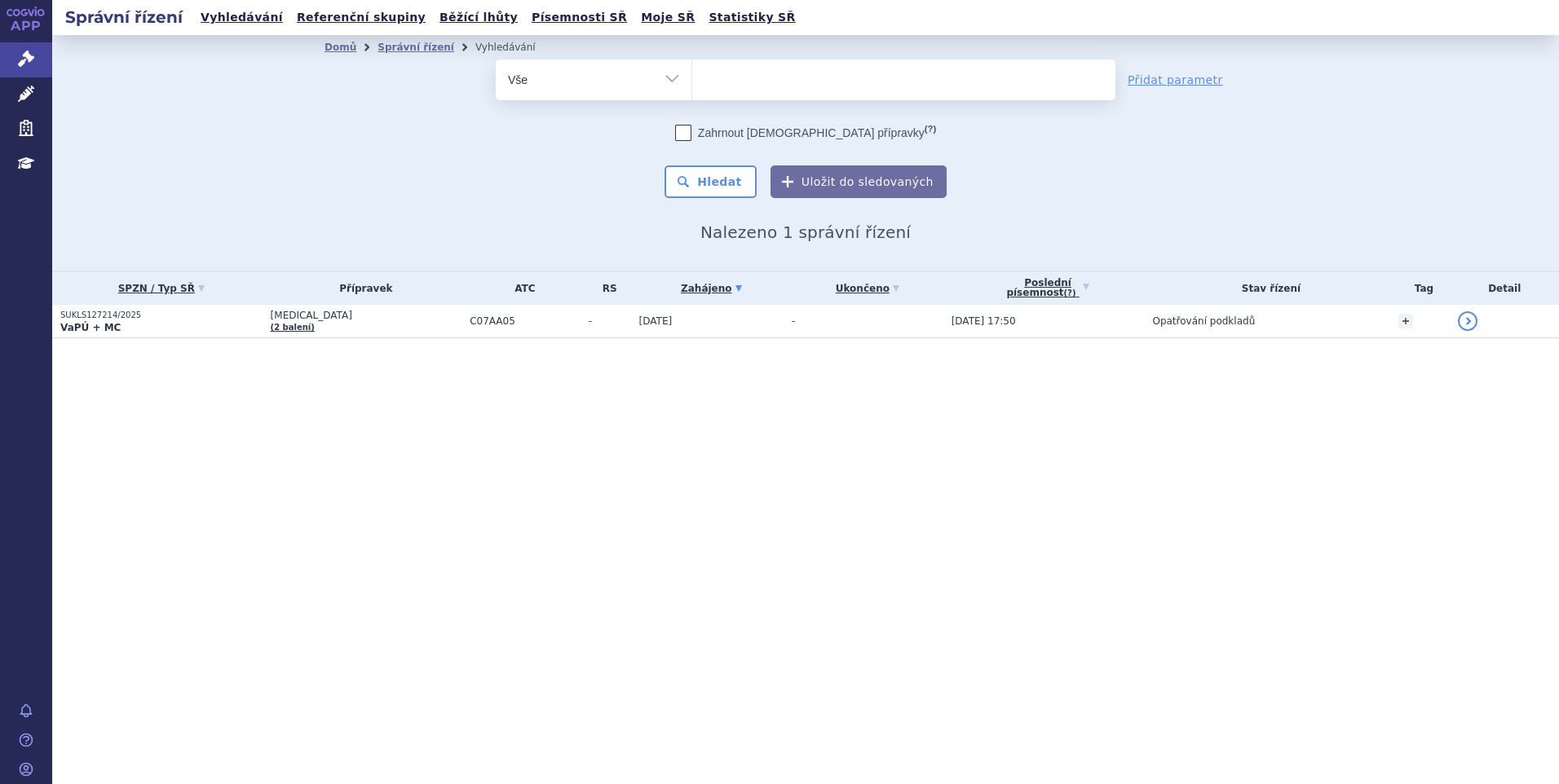
select select
click at [553, 558] on div "Správní řízení Vyhledávání Referenční skupiny Běžící lhůty Písemnosti SŘ Moje S…" at bounding box center [806, 392] width 1507 height 784
